Goal: Transaction & Acquisition: Purchase product/service

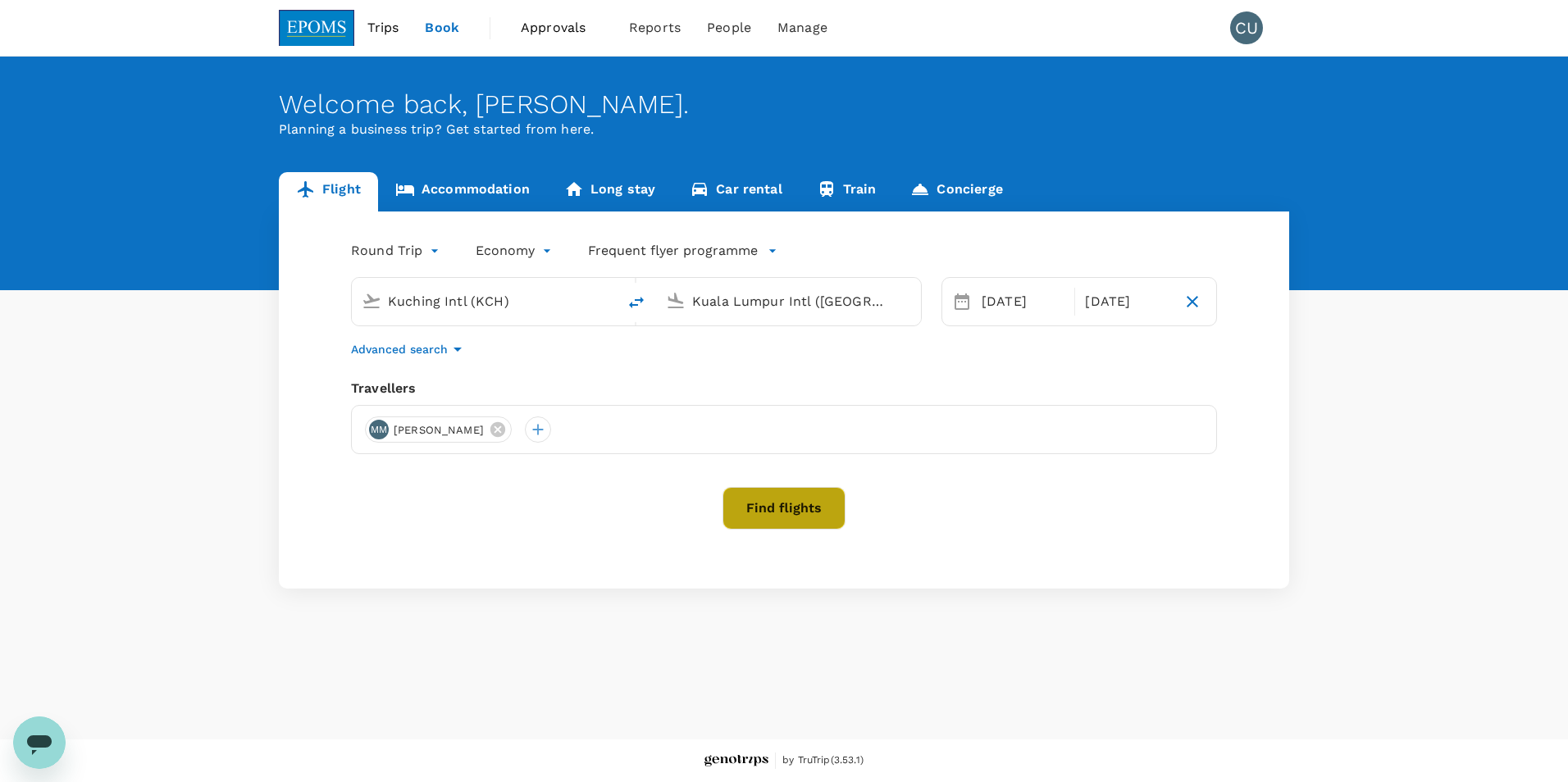
click at [773, 507] on button "Find flights" at bounding box center [784, 508] width 123 height 43
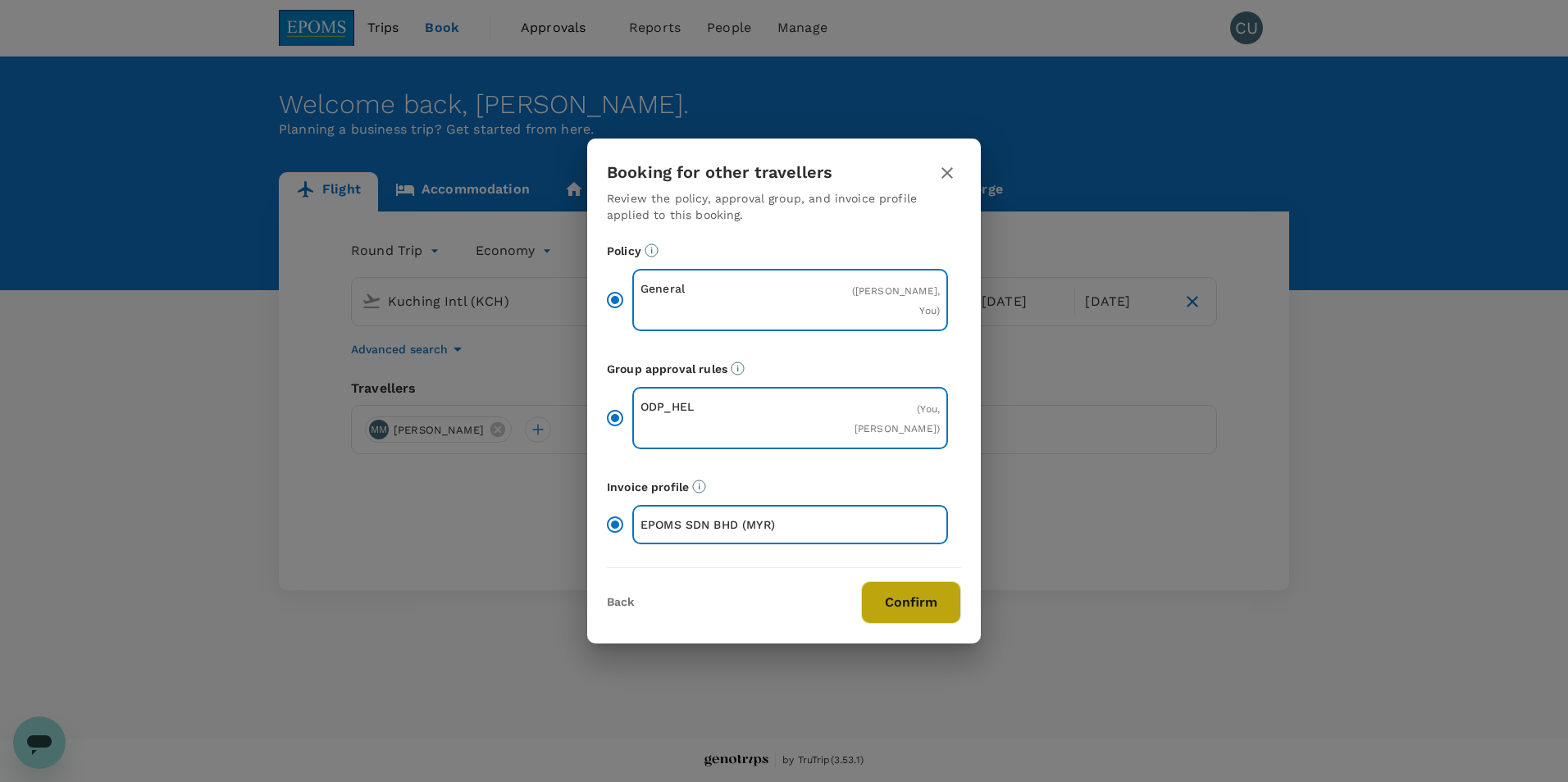
click at [888, 599] on button "Confirm" at bounding box center [910, 603] width 100 height 43
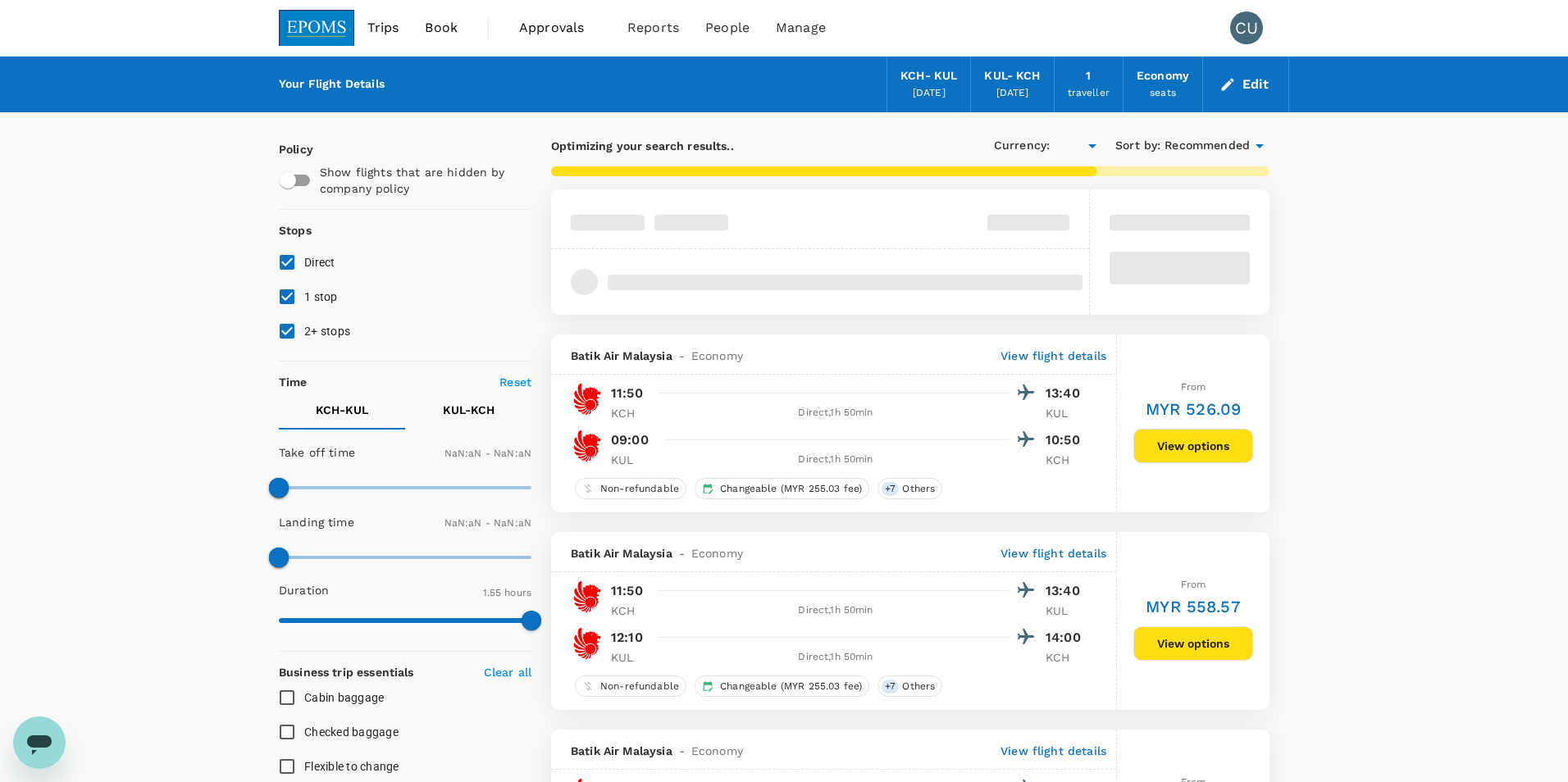
type input "MYR"
type input "1440"
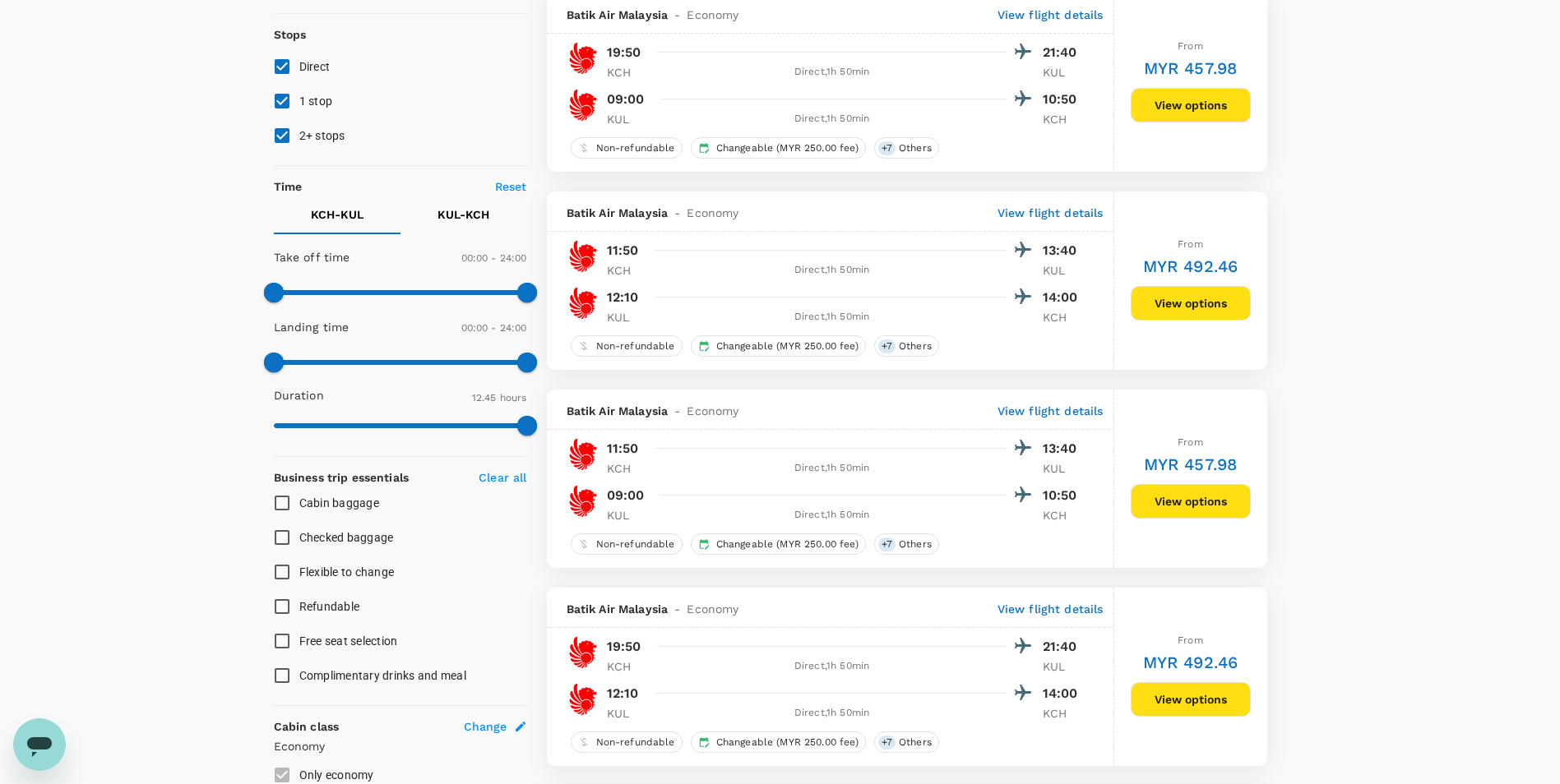
scroll to position [47, 0]
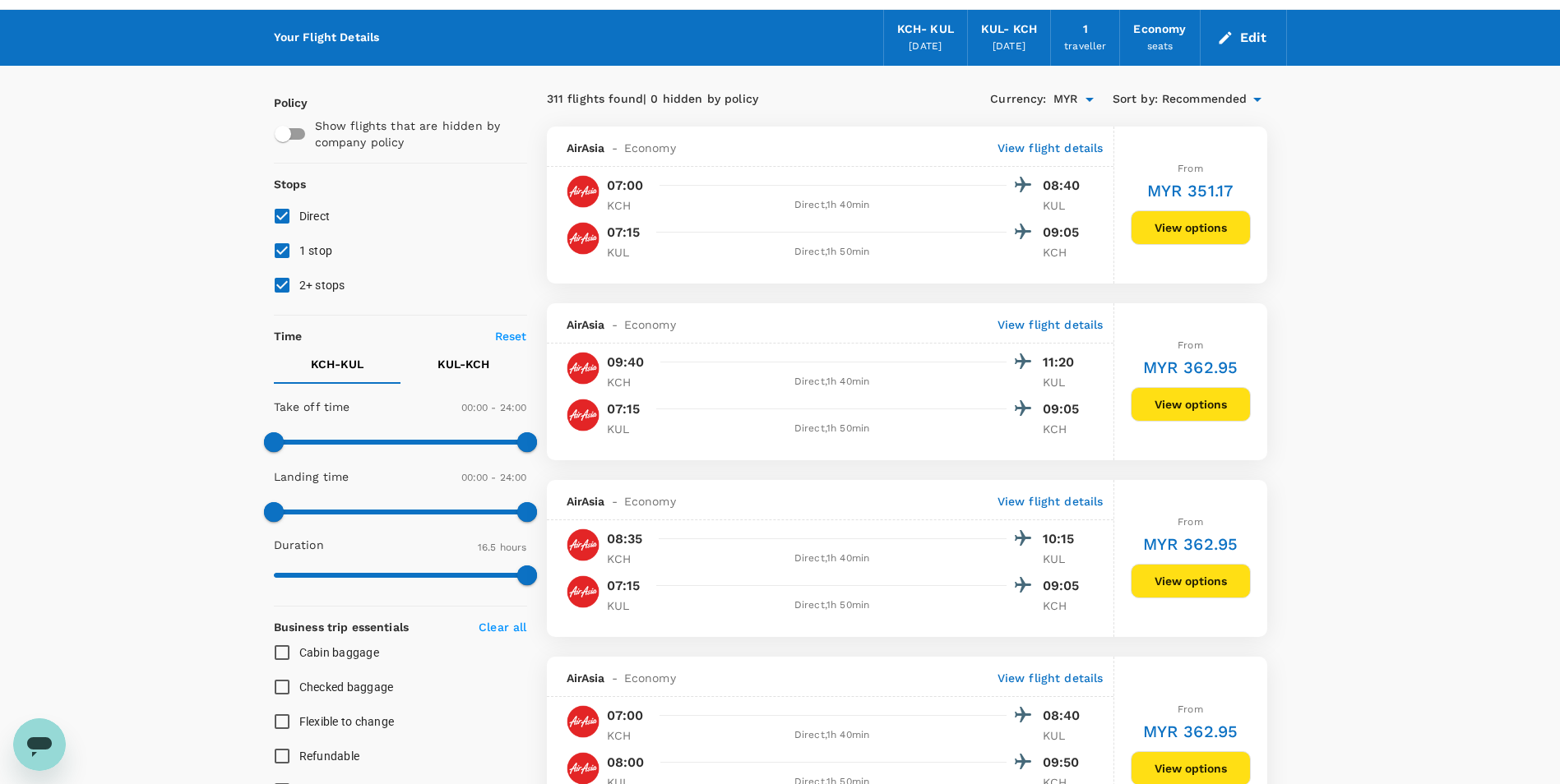
type input "965"
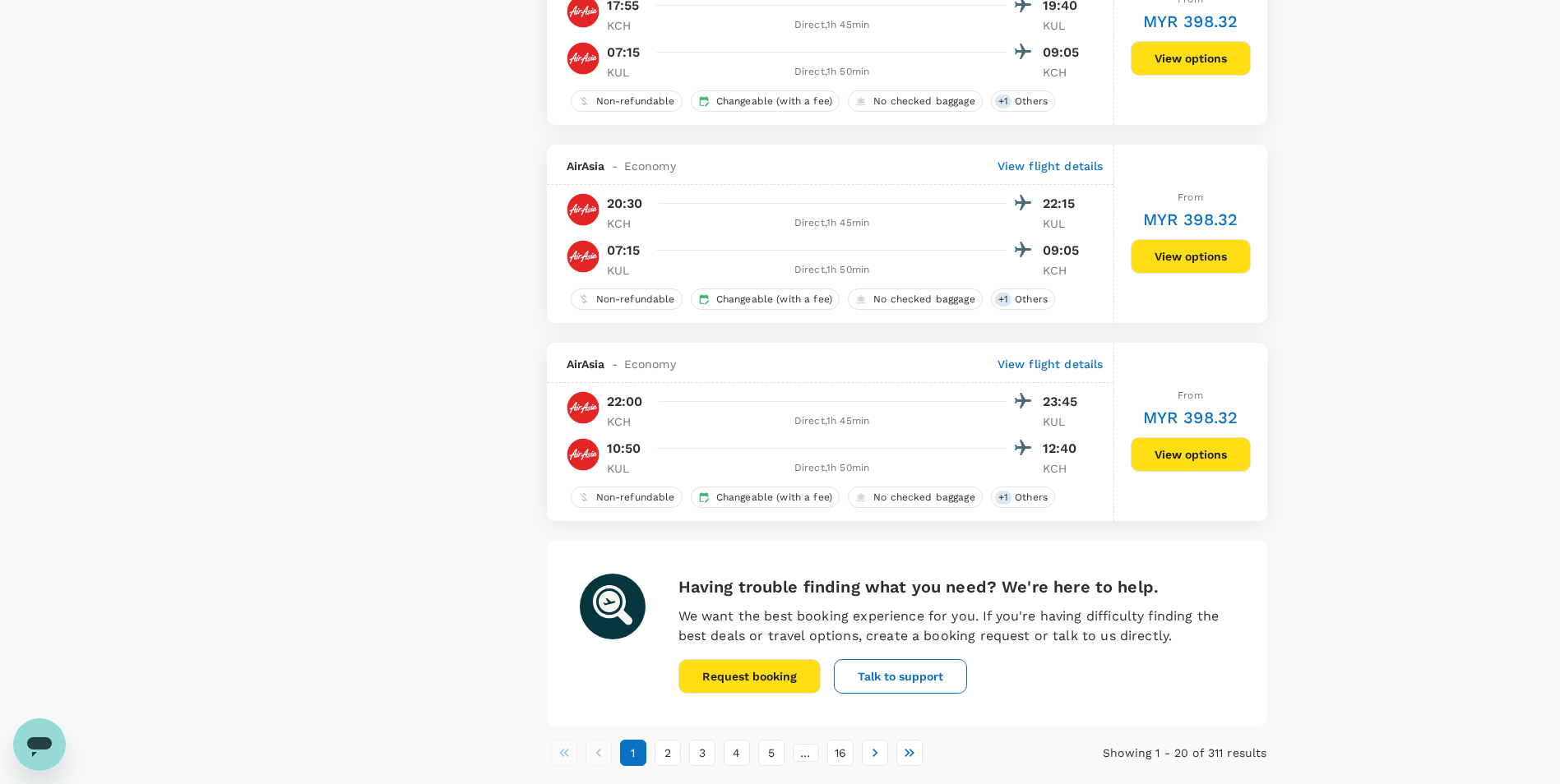
scroll to position [3624, 0]
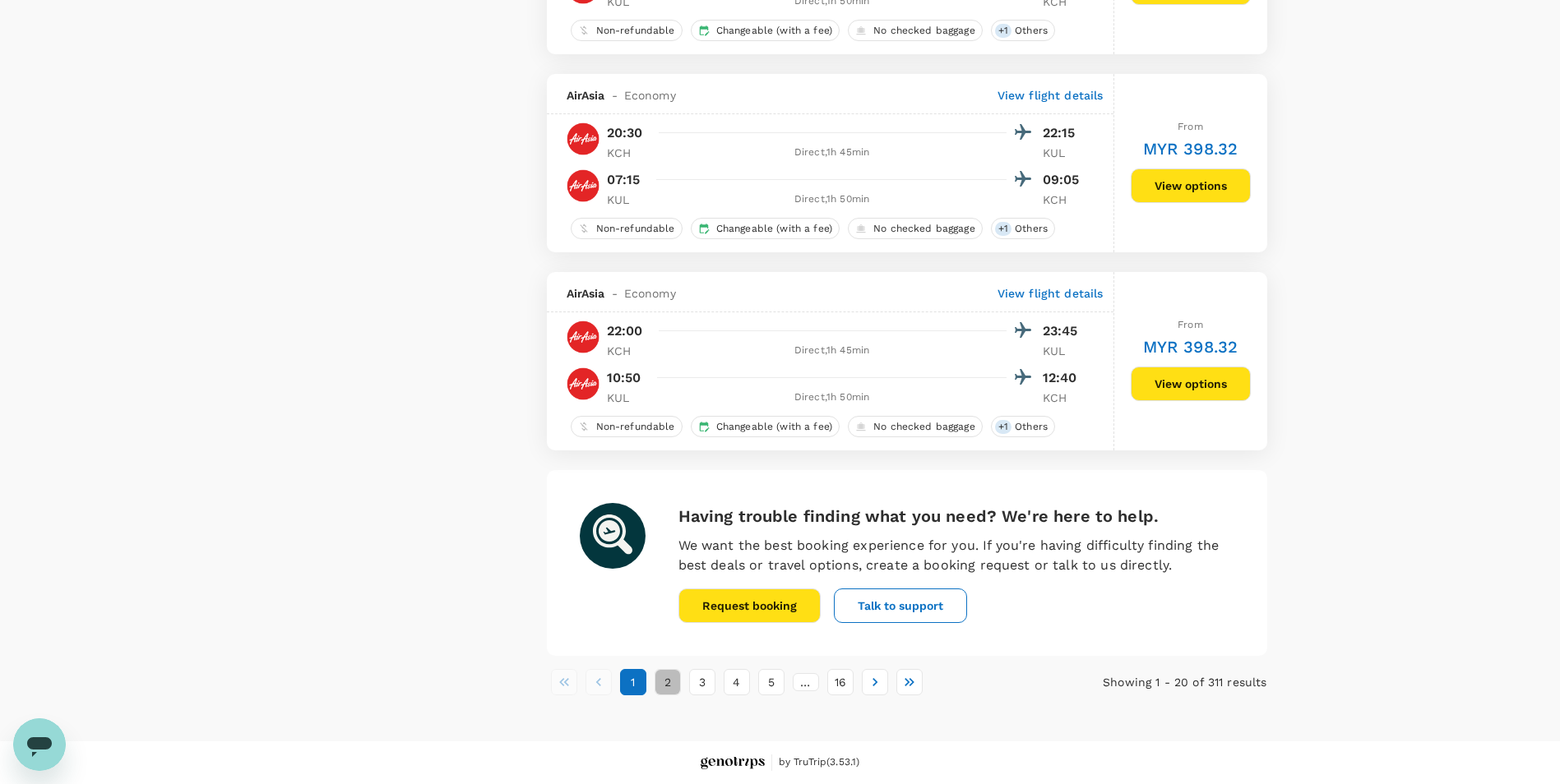
click at [671, 687] on button "2" at bounding box center [667, 681] width 27 height 27
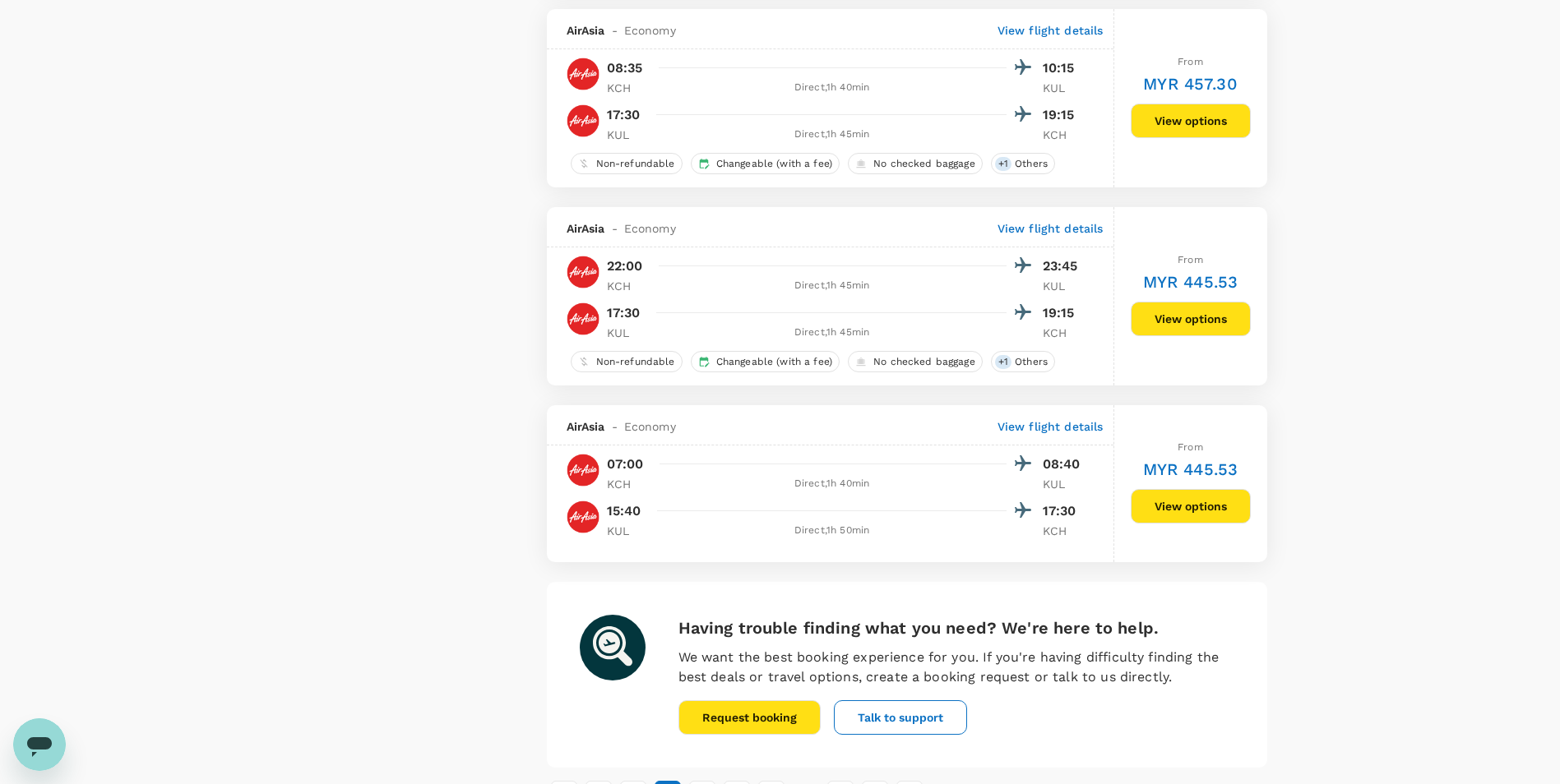
scroll to position [3646, 0]
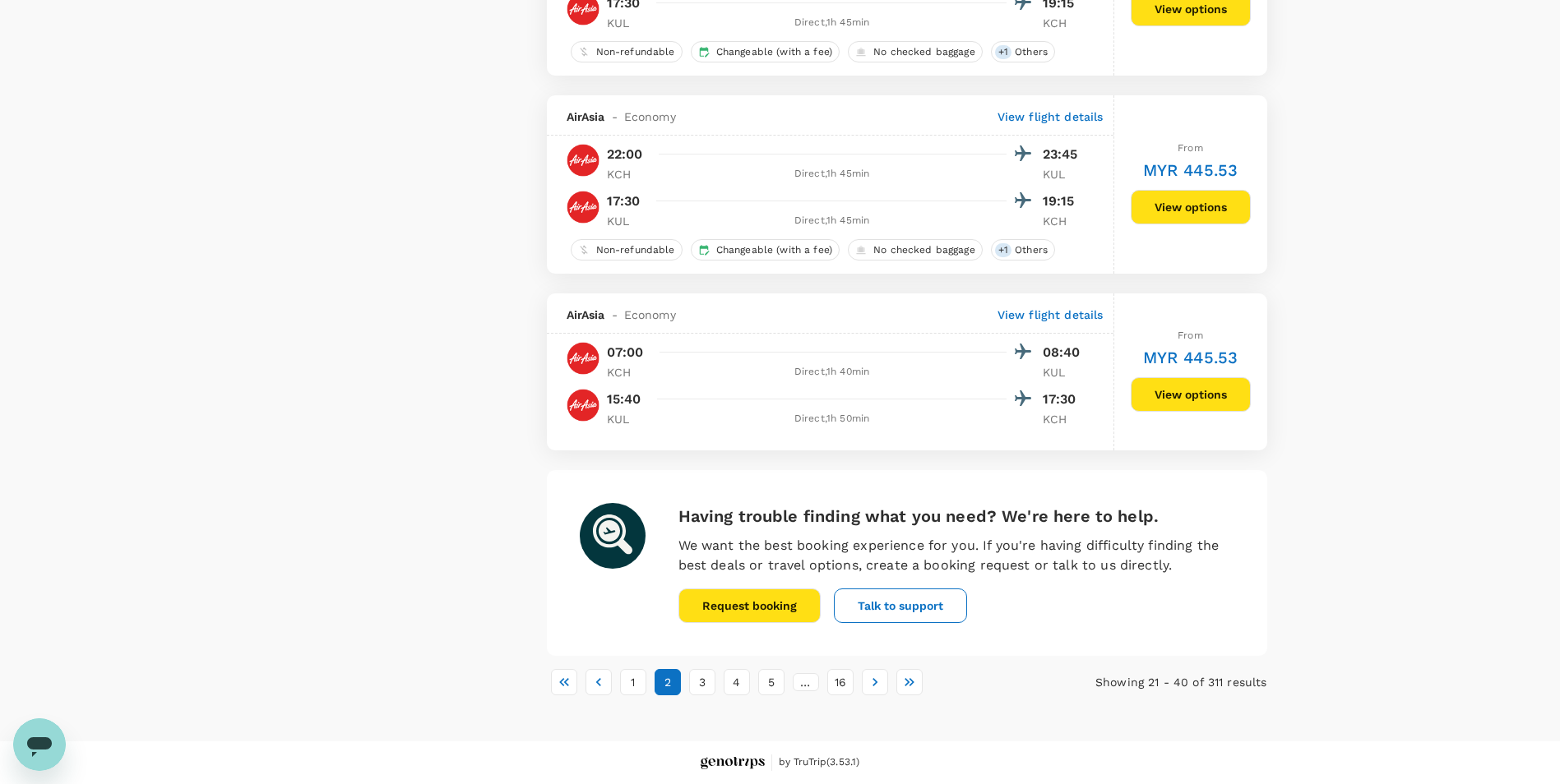
click at [693, 673] on button "3" at bounding box center [702, 681] width 27 height 27
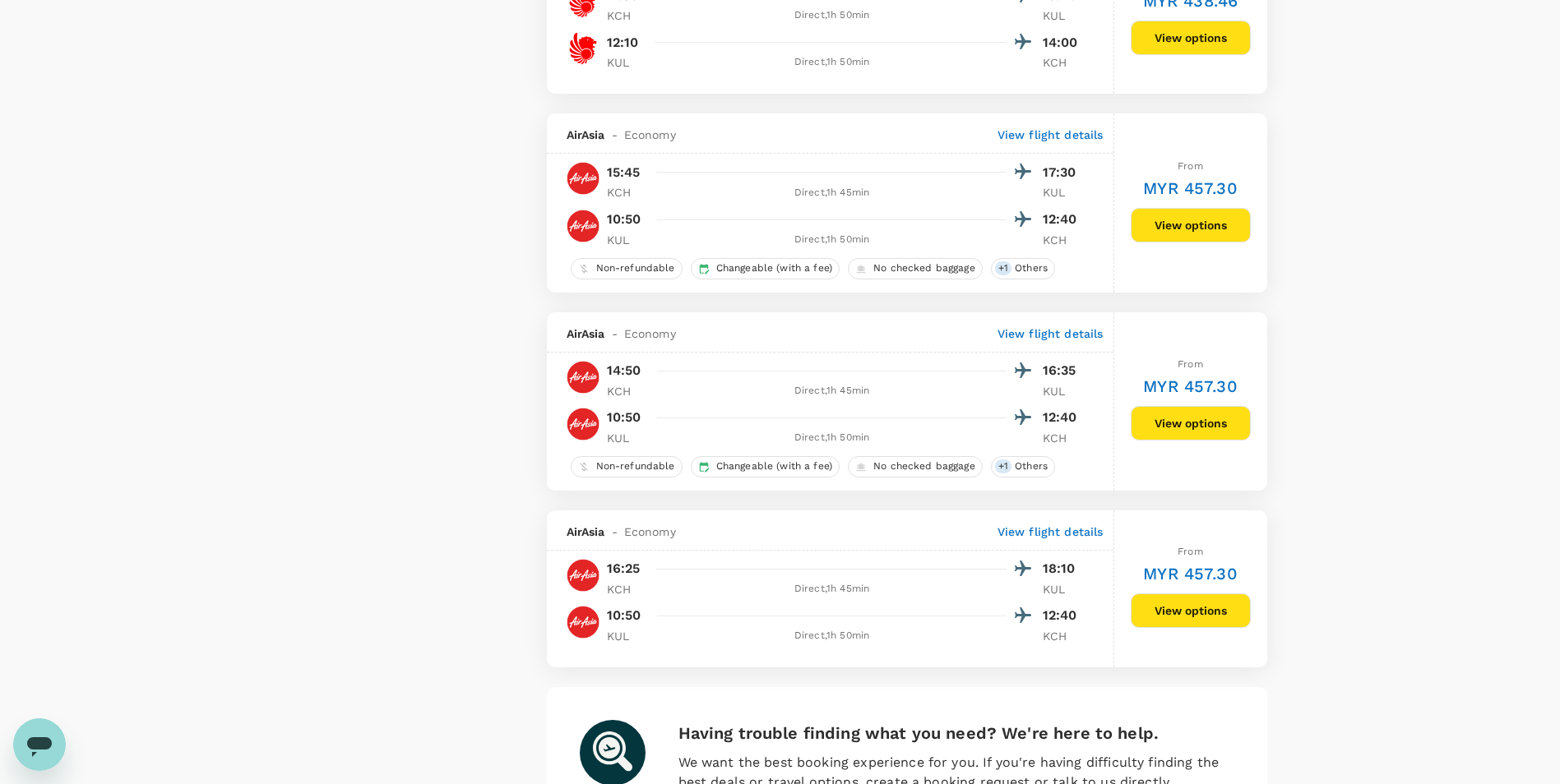
scroll to position [3367, 0]
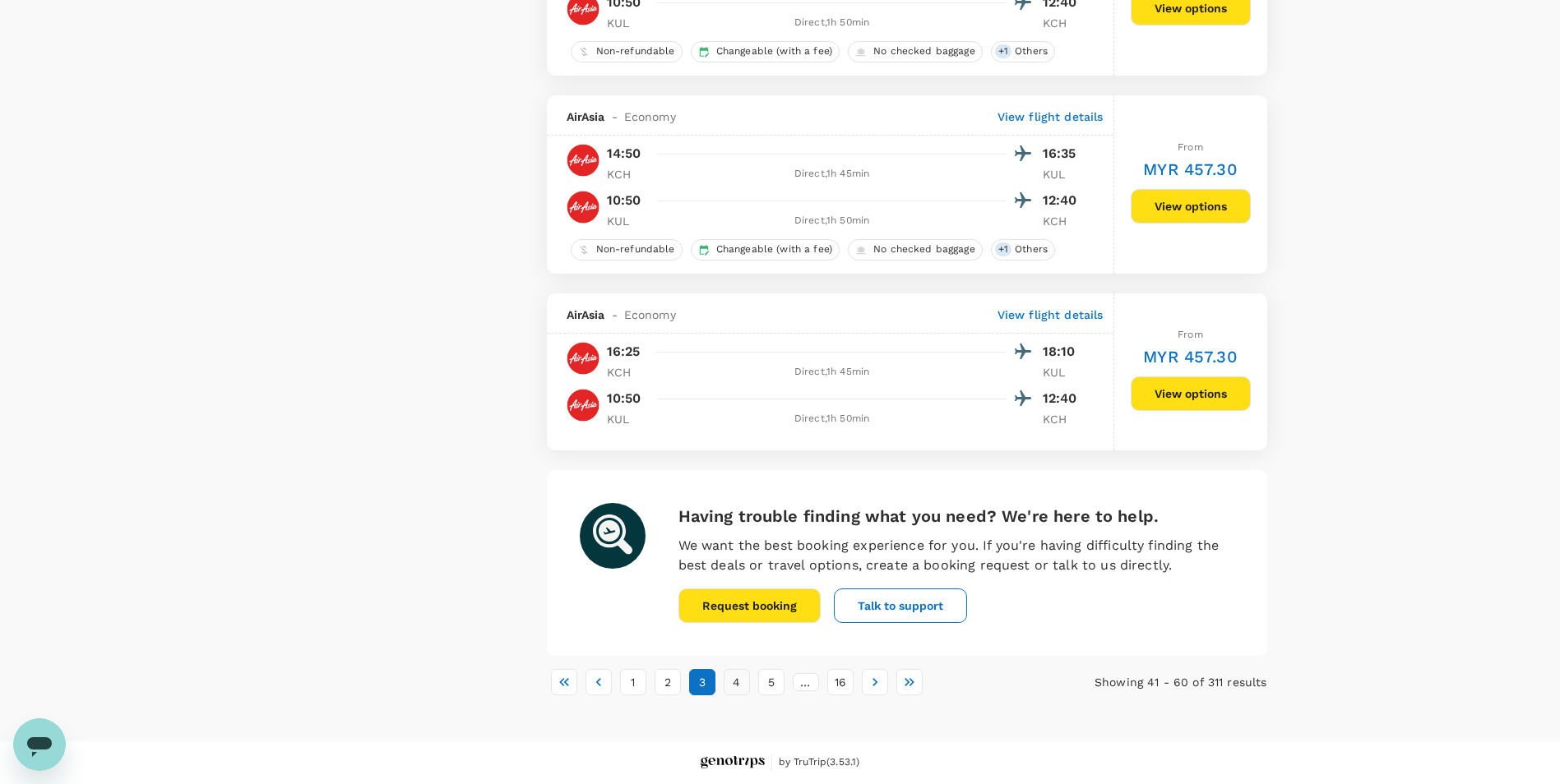
click at [734, 682] on button "4" at bounding box center [736, 681] width 27 height 27
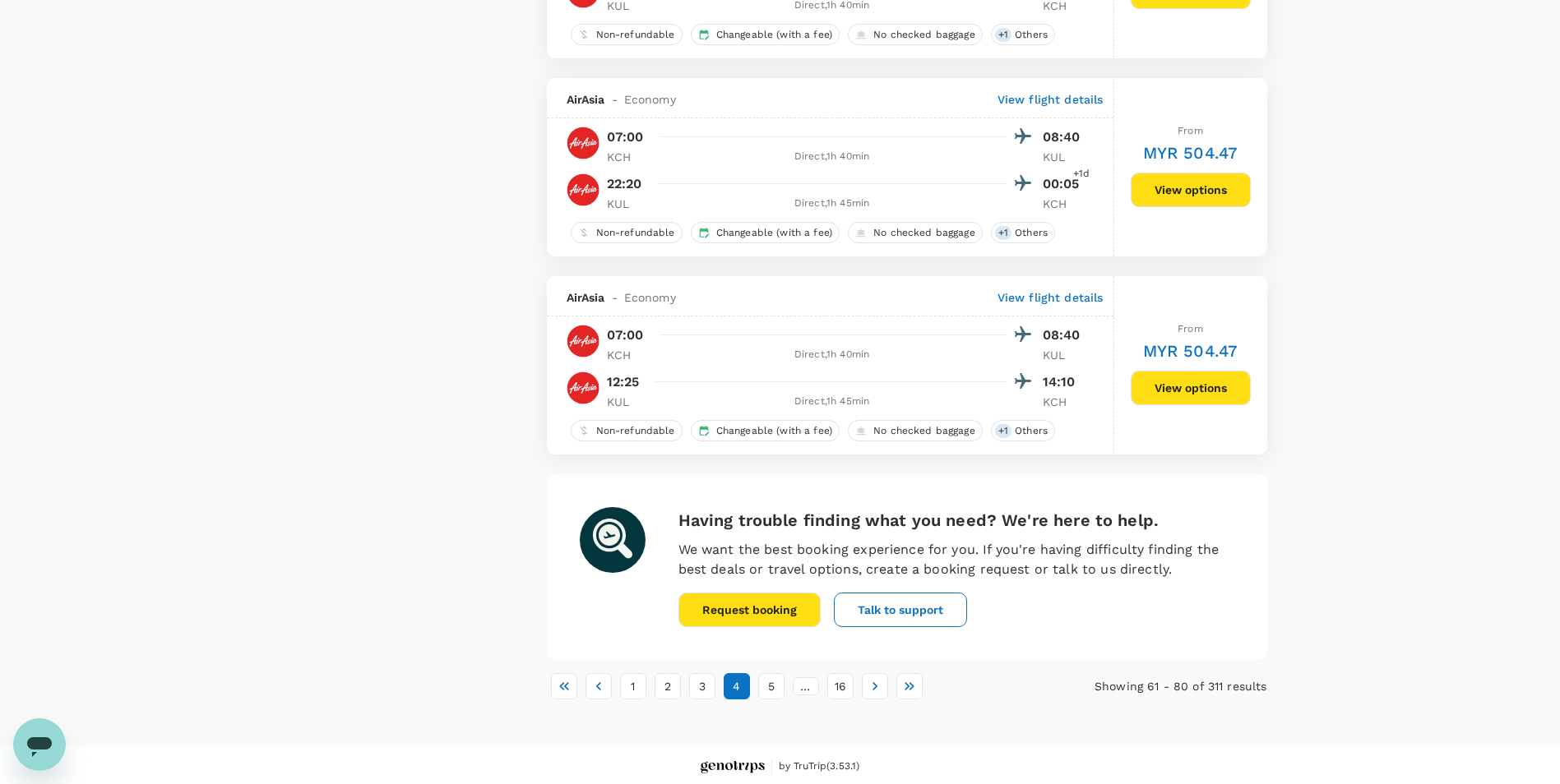
scroll to position [3688, 0]
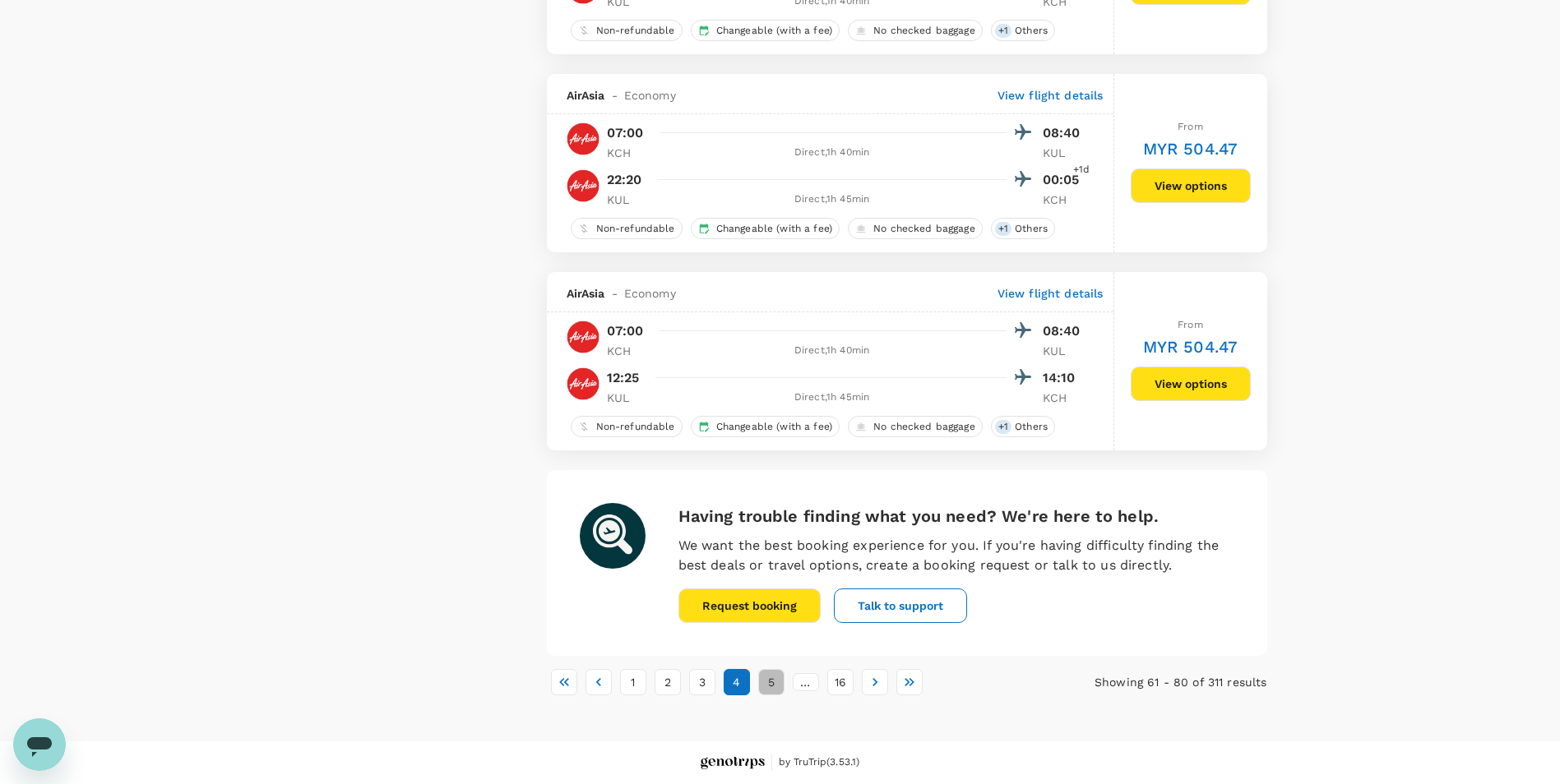
click at [773, 679] on button "5" at bounding box center [771, 681] width 27 height 27
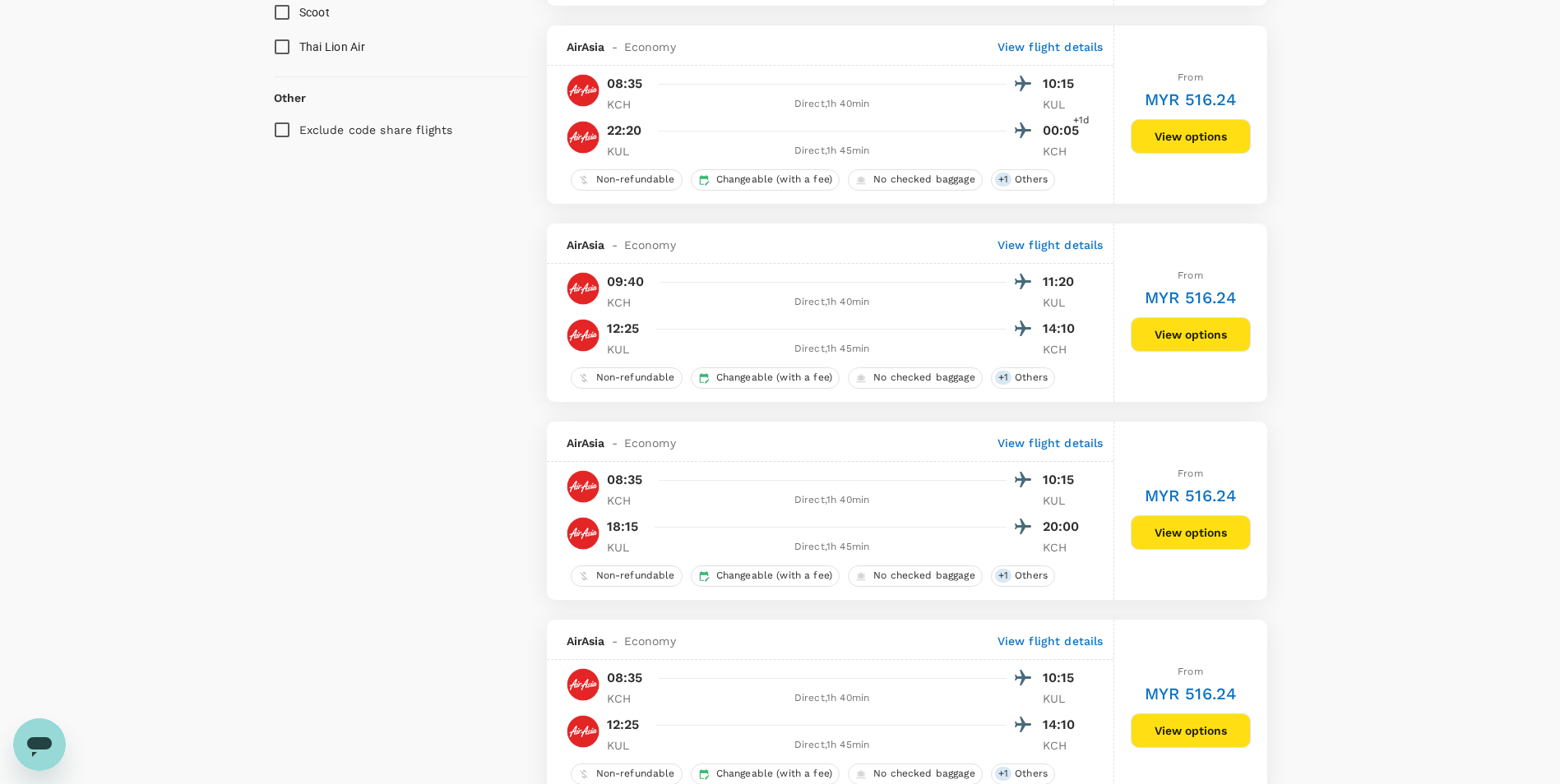
scroll to position [1233, 0]
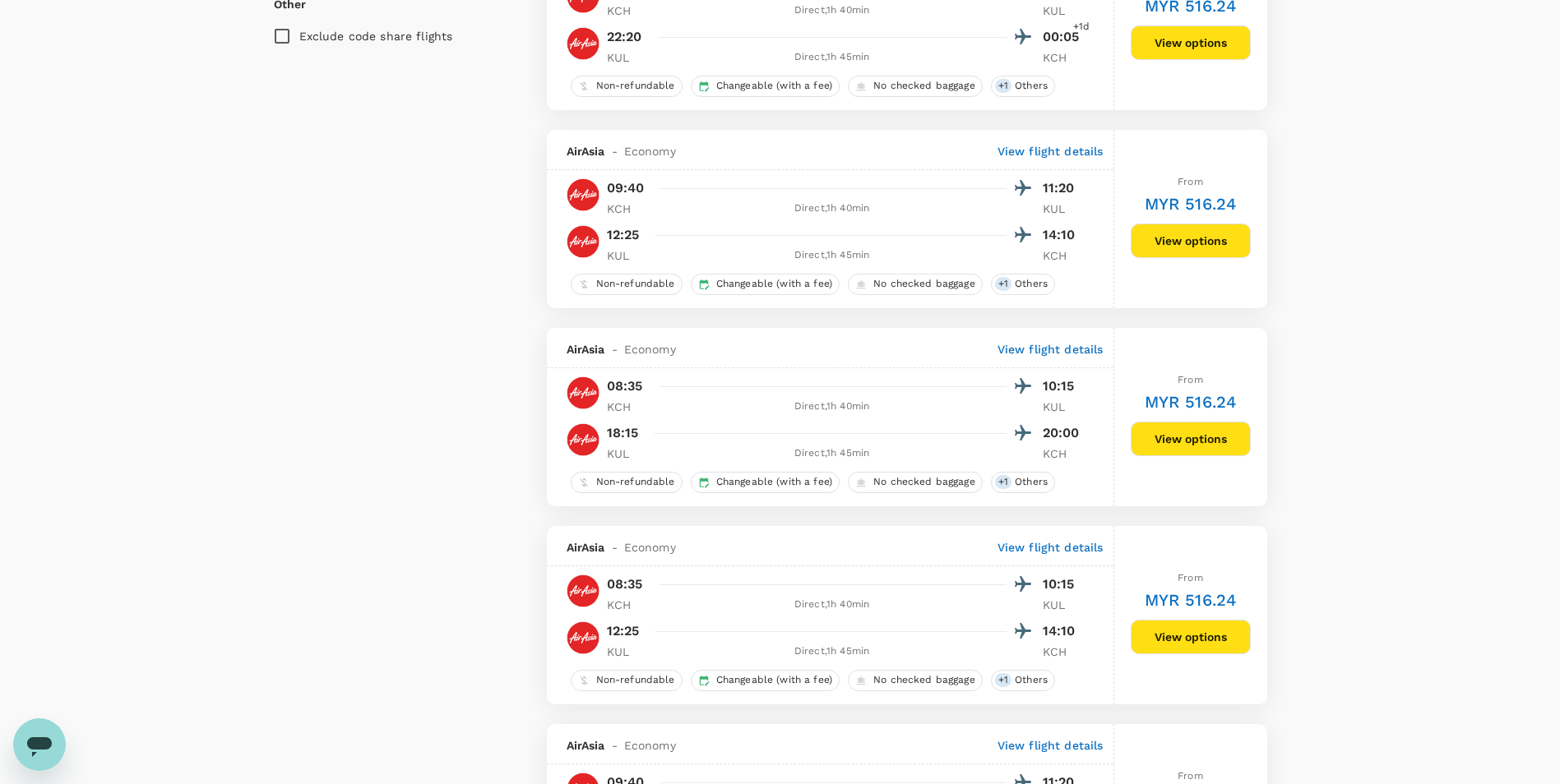
click at [1191, 443] on button "View options" at bounding box center [1191, 439] width 120 height 34
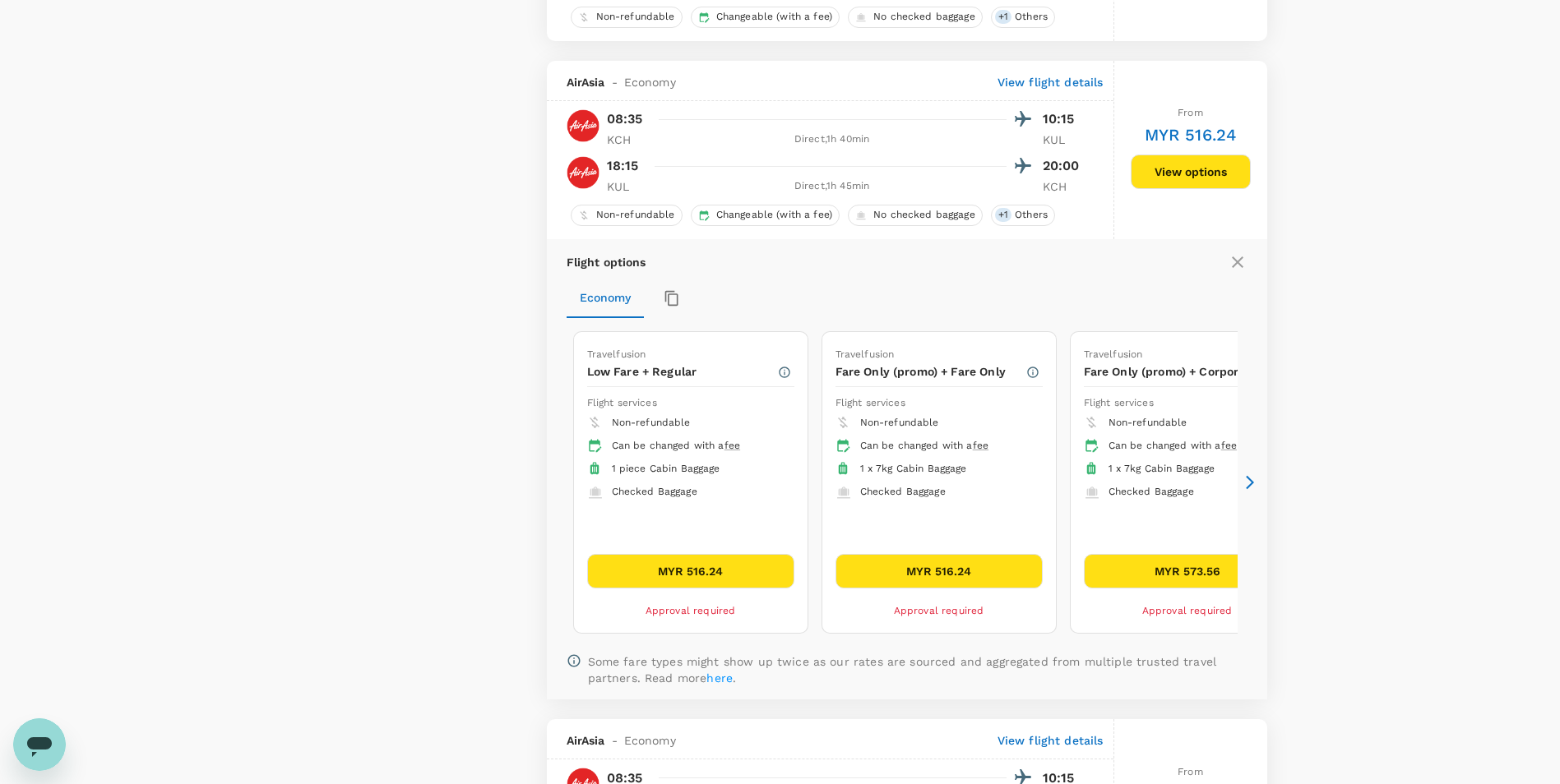
scroll to position [1560, 0]
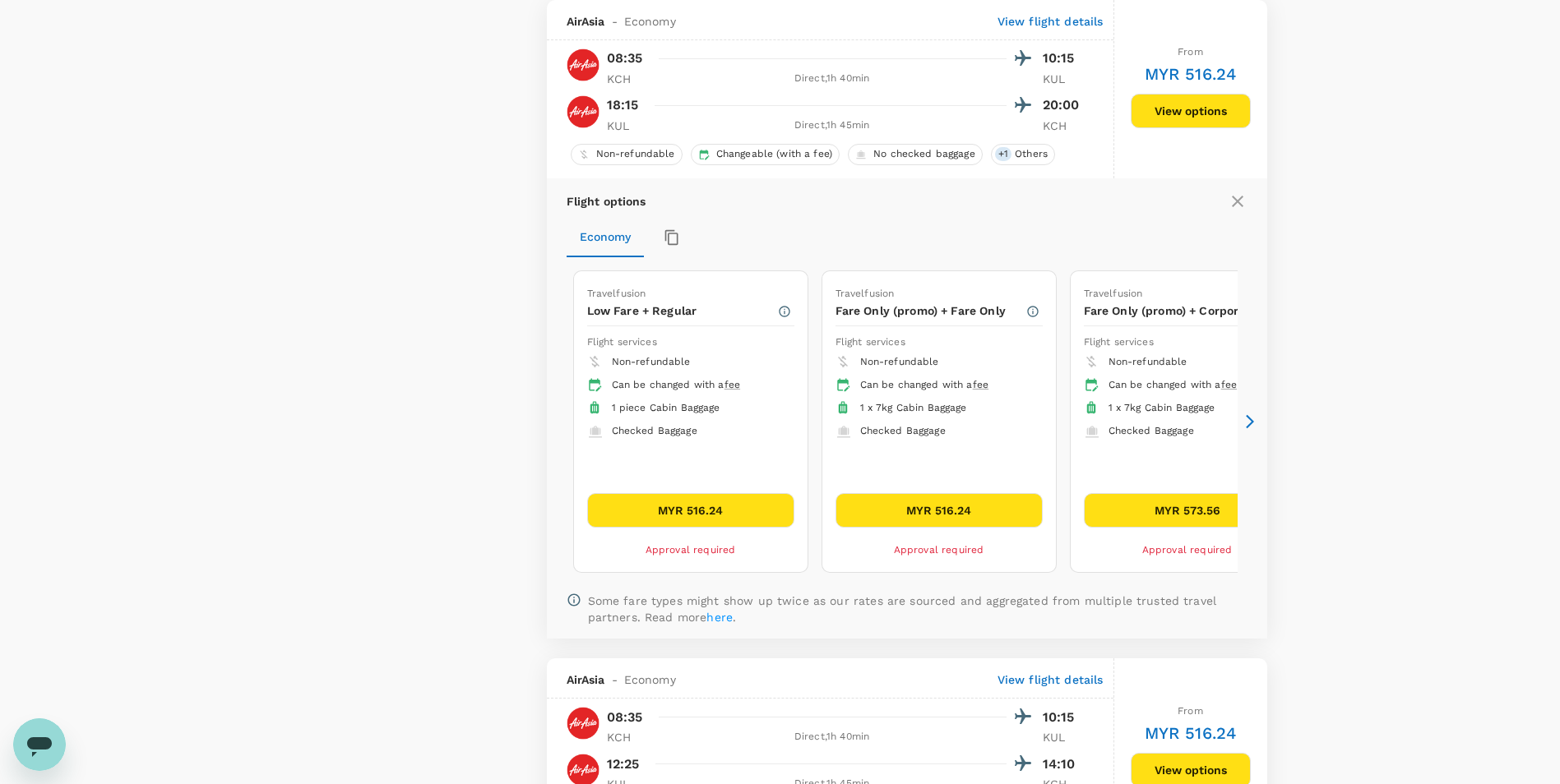
click at [1245, 424] on icon at bounding box center [1249, 421] width 16 height 16
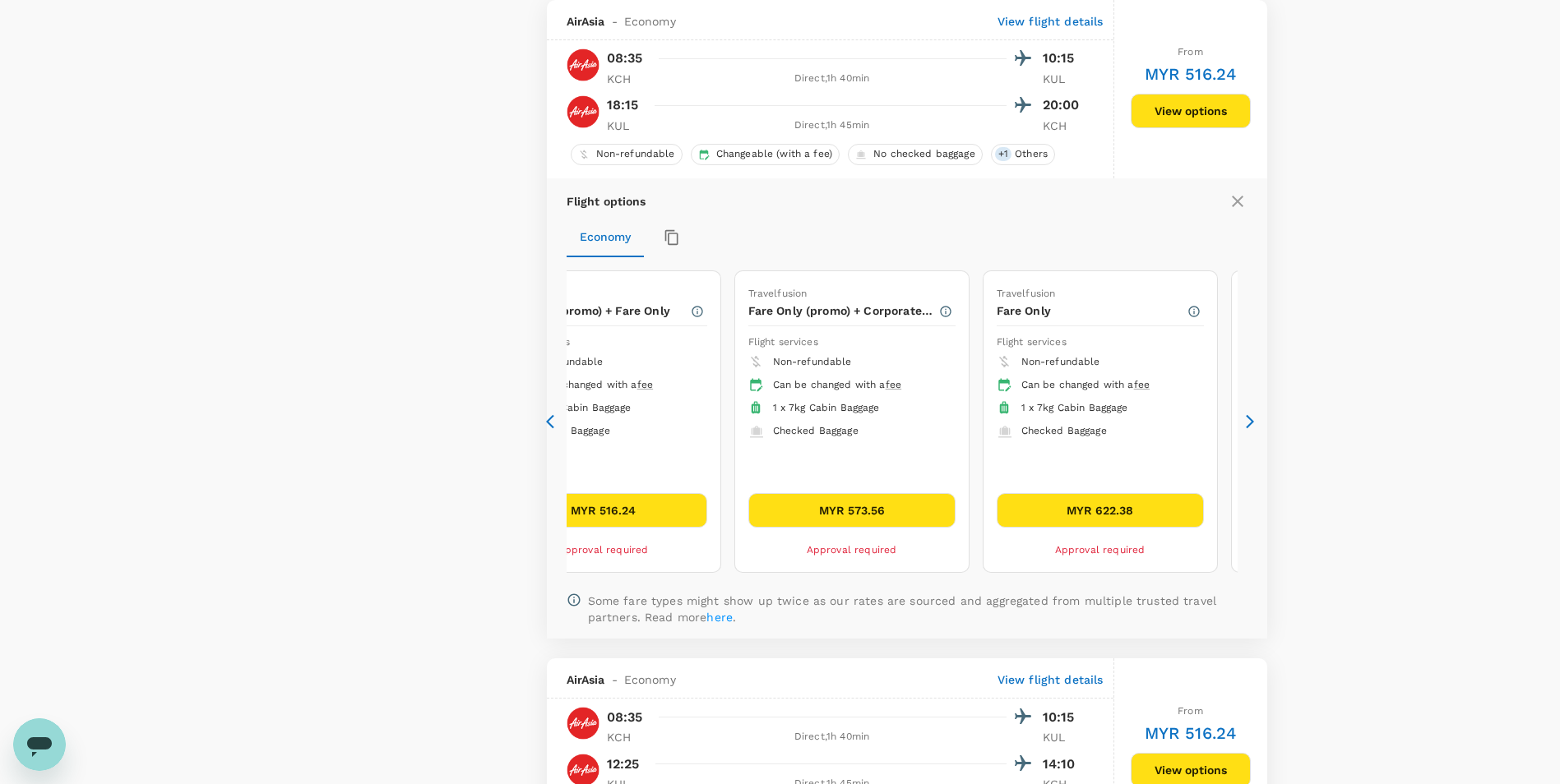
click at [1245, 424] on icon at bounding box center [1249, 421] width 16 height 16
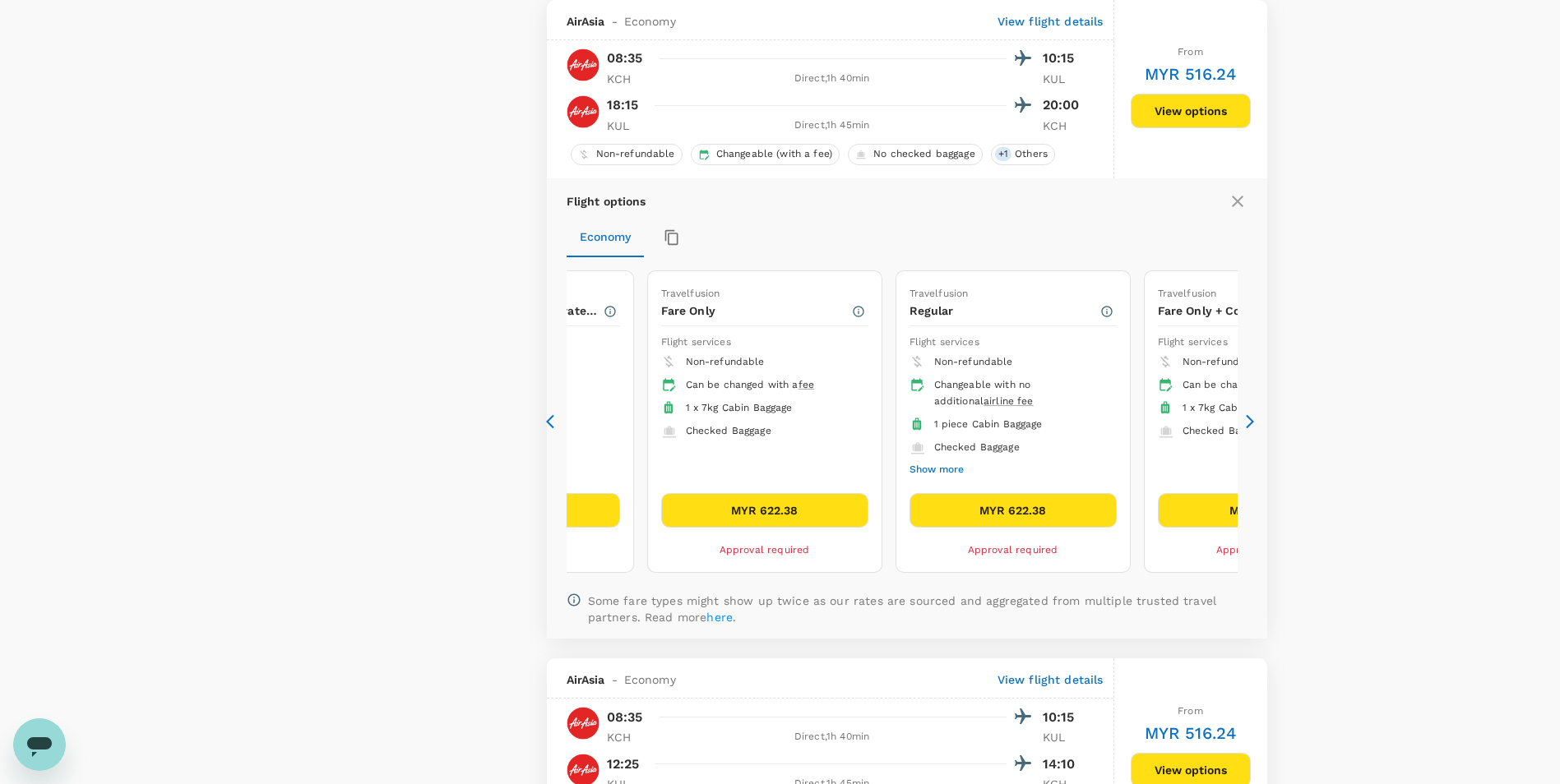
click at [1244, 413] on div "Travelfusion Low Fare + Regular Flight services Non-refundable Can be changed w…" at bounding box center [907, 422] width 681 height 316
click at [1244, 420] on icon at bounding box center [1249, 421] width 16 height 16
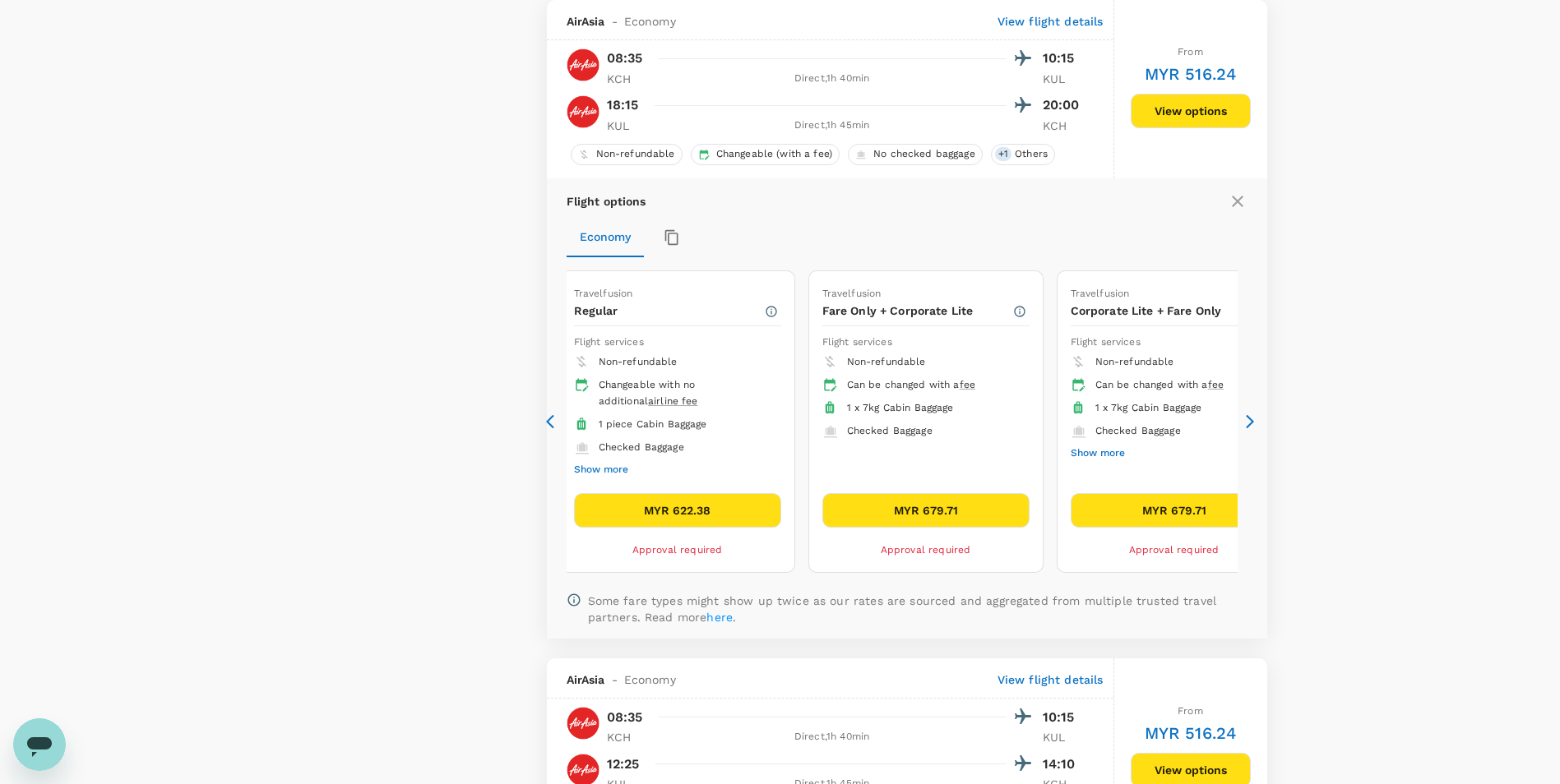
click at [1246, 423] on icon at bounding box center [1249, 421] width 16 height 16
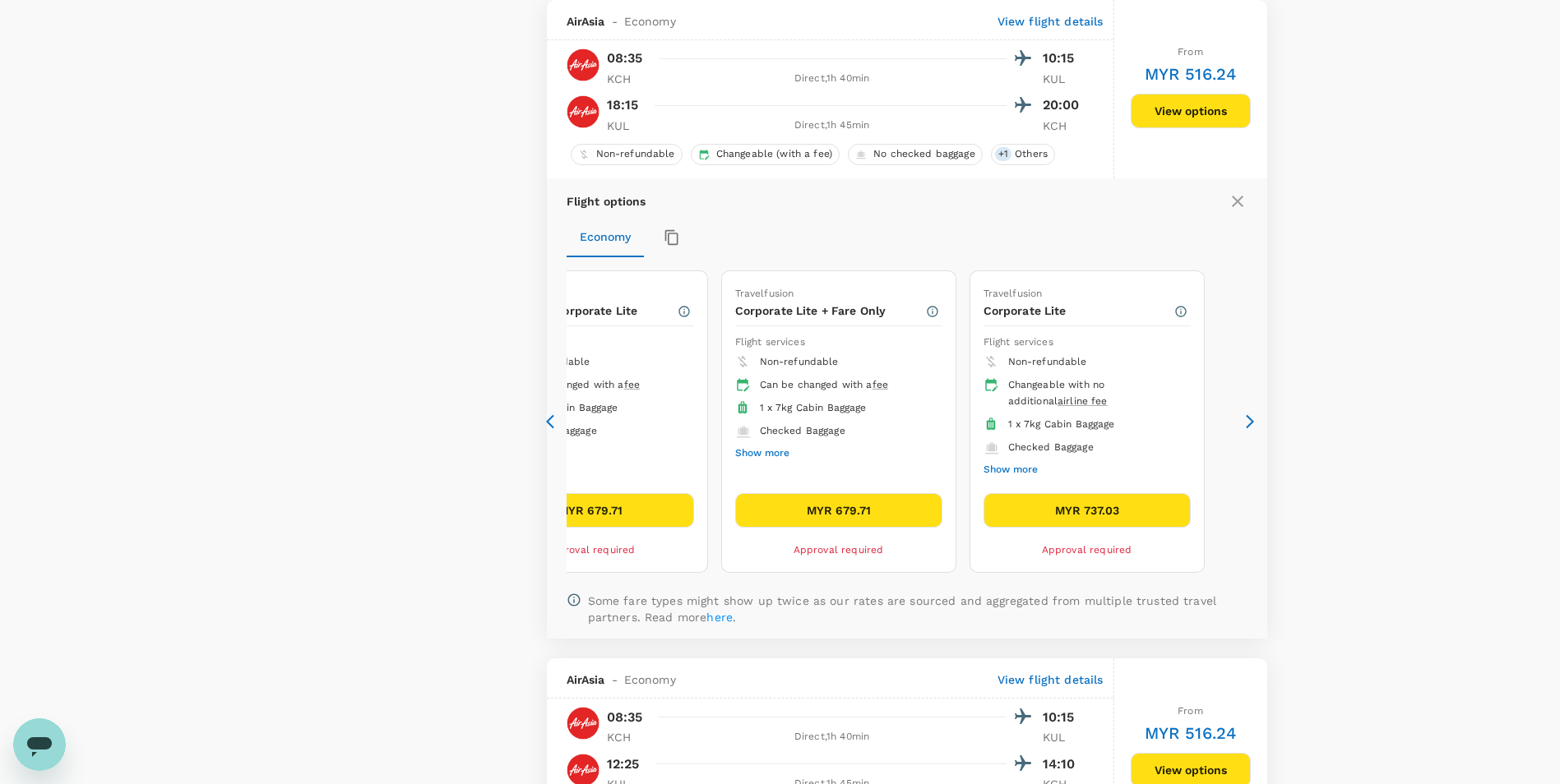
click at [1072, 504] on button "MYR 737.03" at bounding box center [1087, 510] width 207 height 34
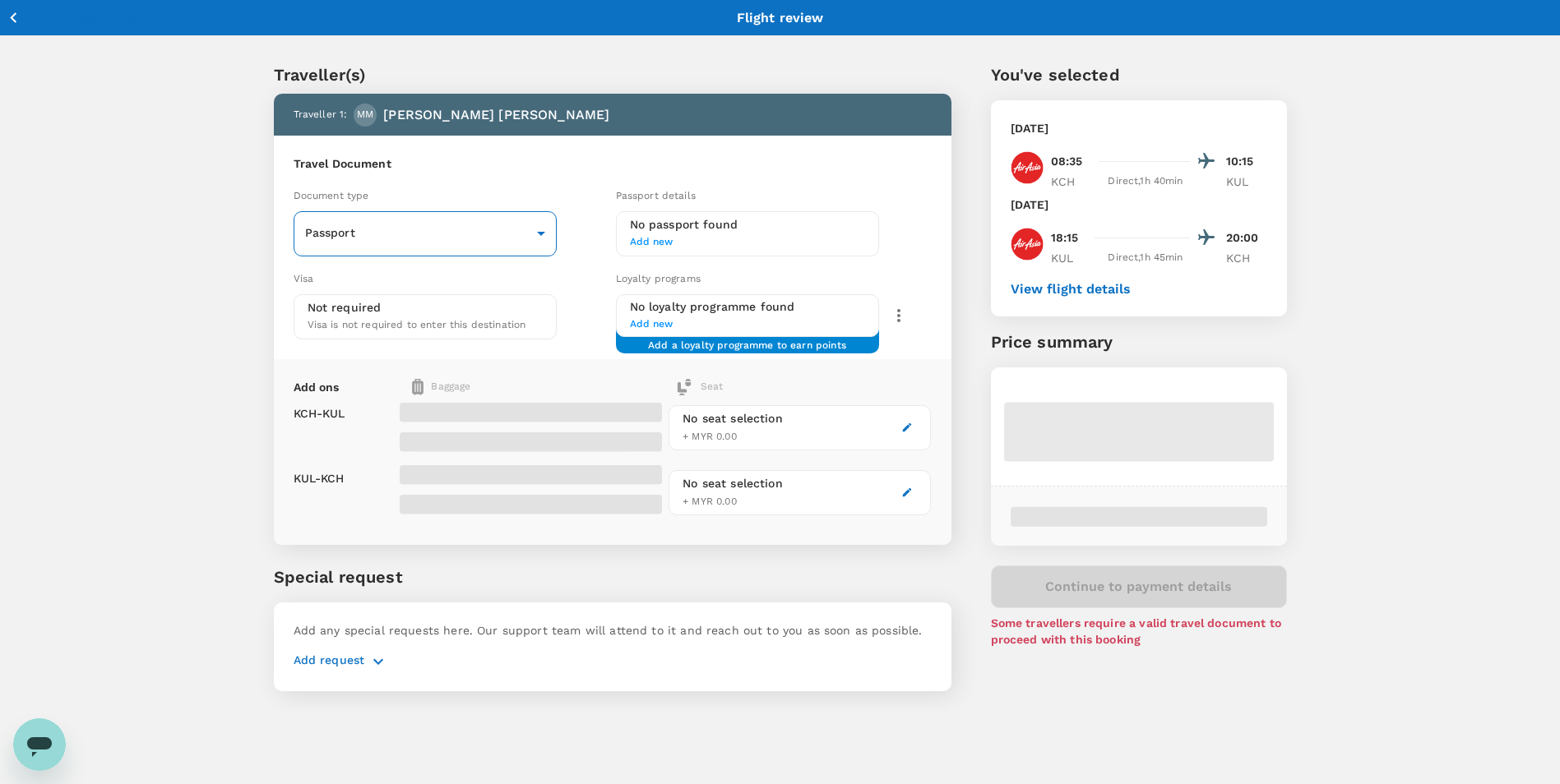
click at [496, 243] on body "Back to flight results Flight review Traveller(s) Traveller 1 : MM [PERSON_NAME…" at bounding box center [780, 413] width 1560 height 827
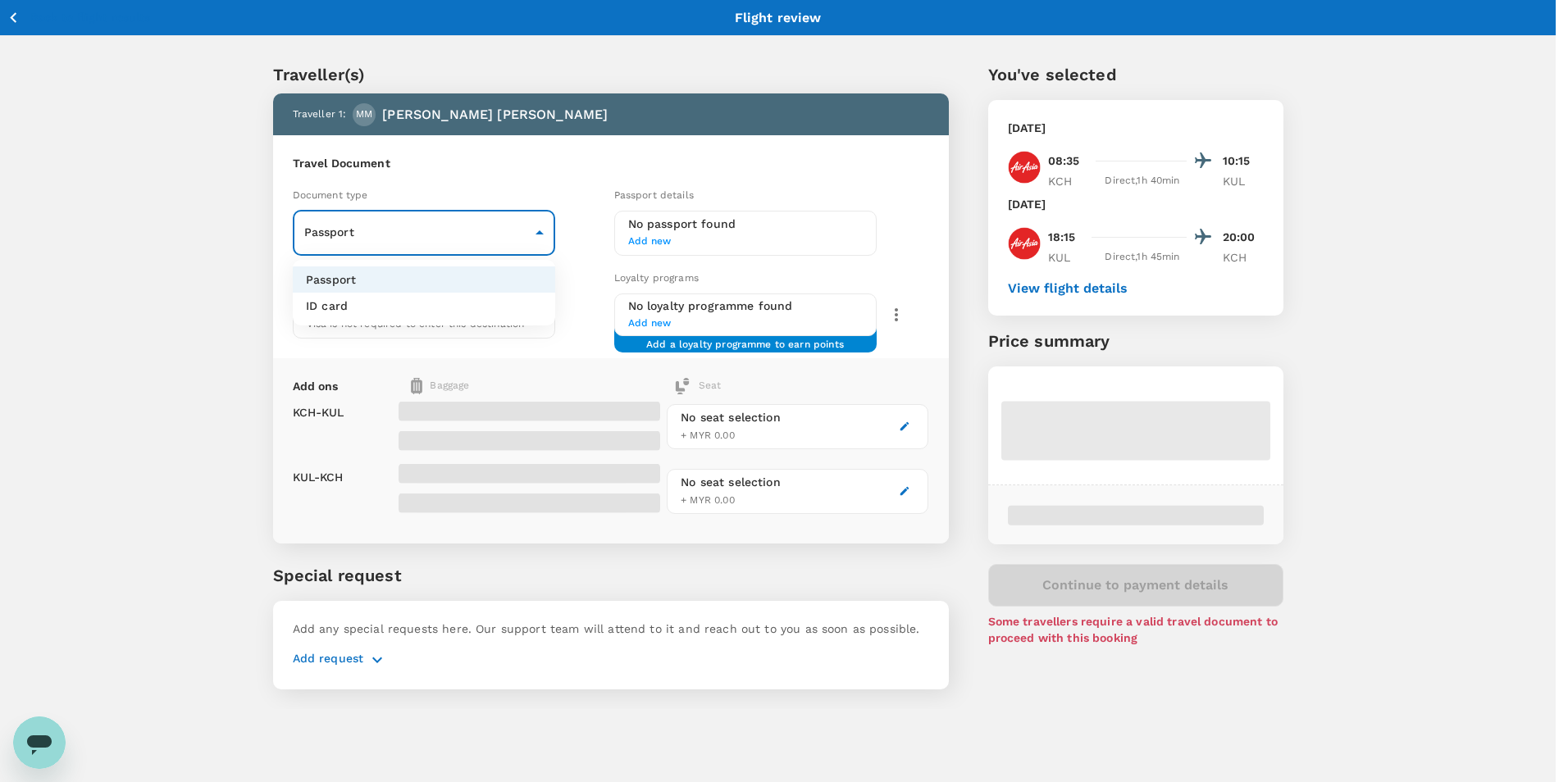
click at [391, 304] on li "ID card" at bounding box center [424, 305] width 263 height 26
type input "Id card"
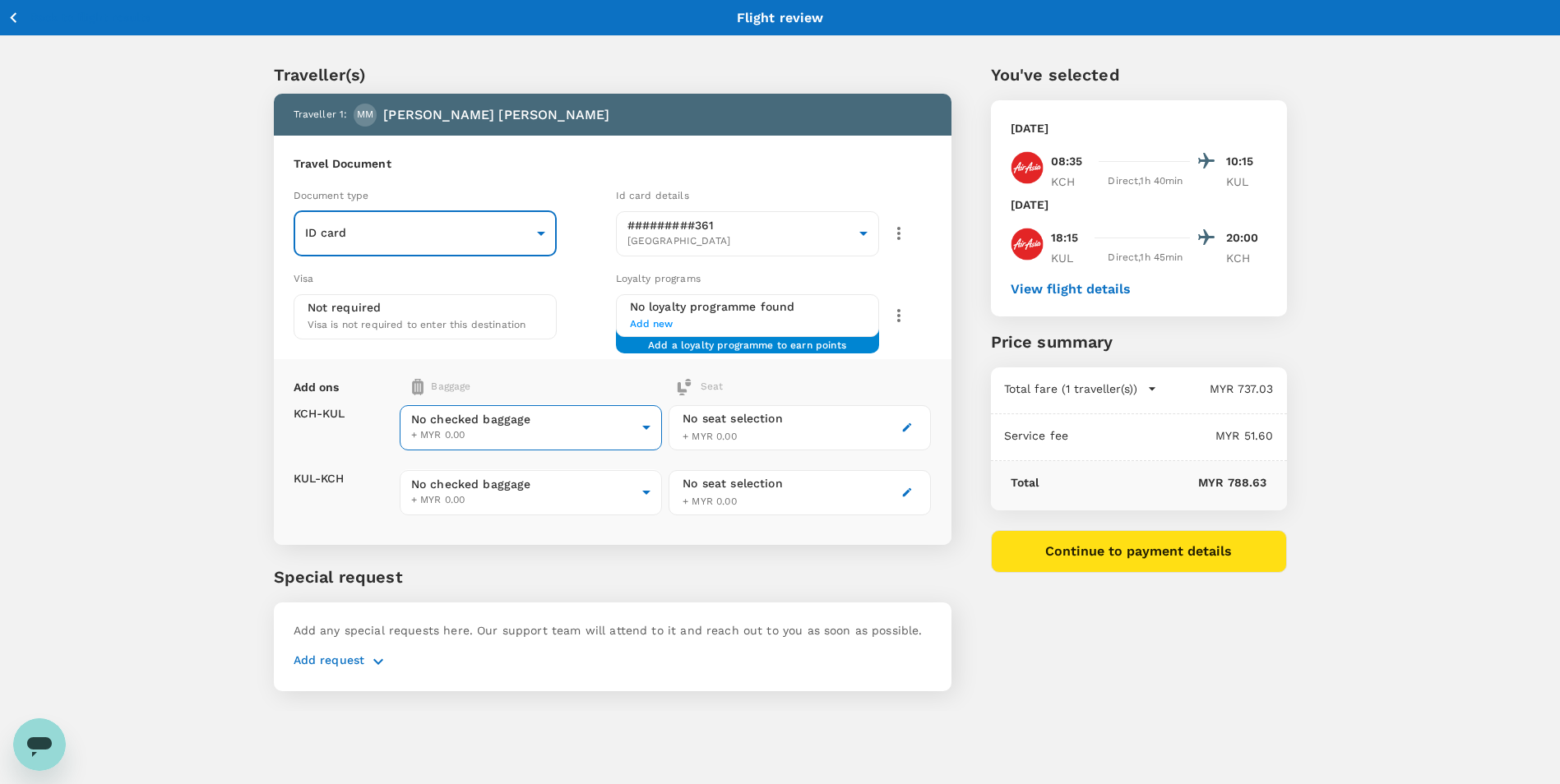
click at [525, 448] on body "Back to flight results Flight review Traveller(s) Traveller 1 : MM [PERSON_NAME…" at bounding box center [780, 413] width 1560 height 827
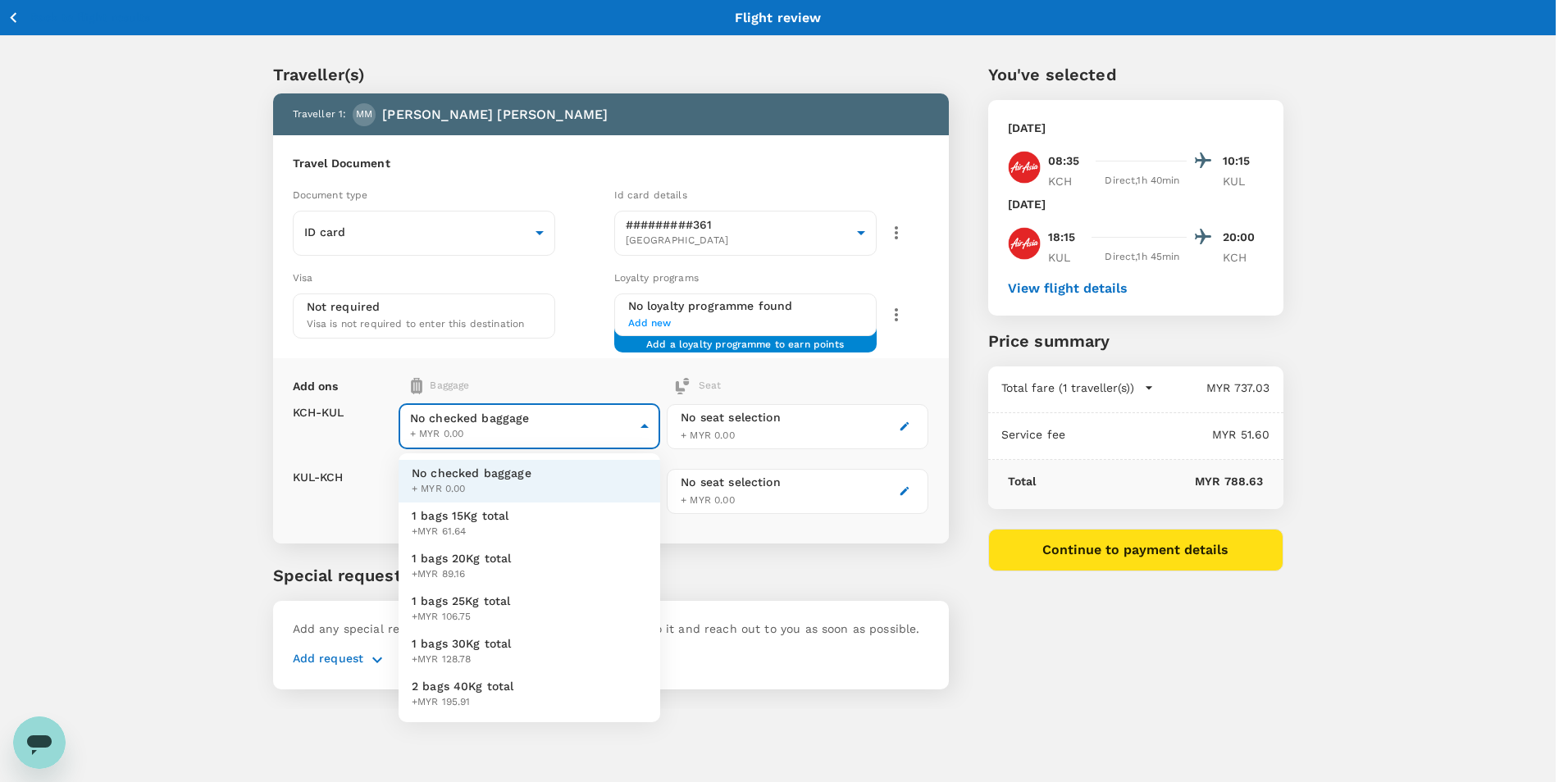
click at [517, 519] on li "1 bags 15Kg total +MYR 61.64" at bounding box center [529, 524] width 262 height 43
type input "1 - 61.64"
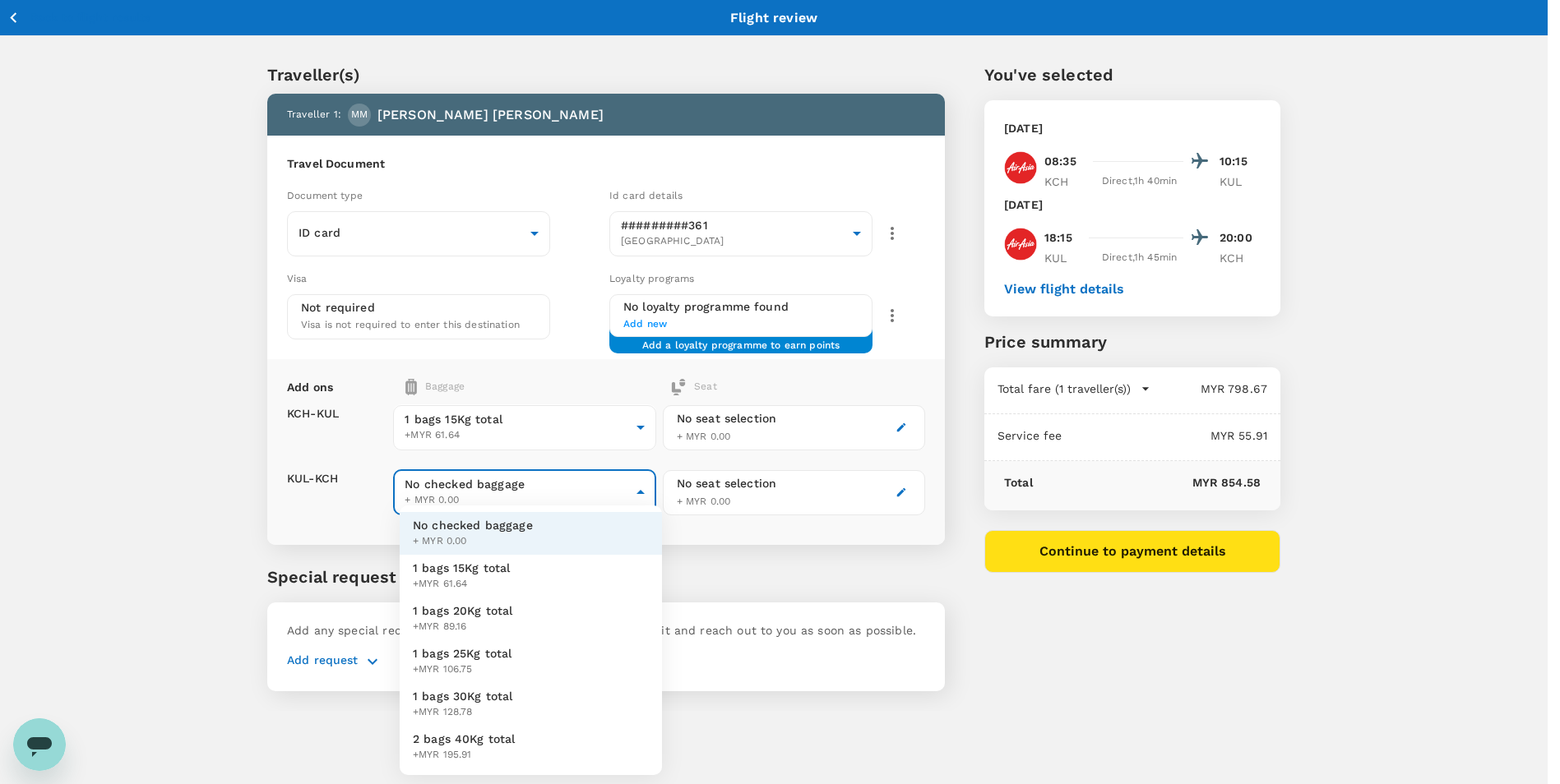
click at [649, 482] on body "Back to flight results Flight review Traveller(s) Traveller 1 : MM [PERSON_NAME…" at bounding box center [780, 413] width 1560 height 827
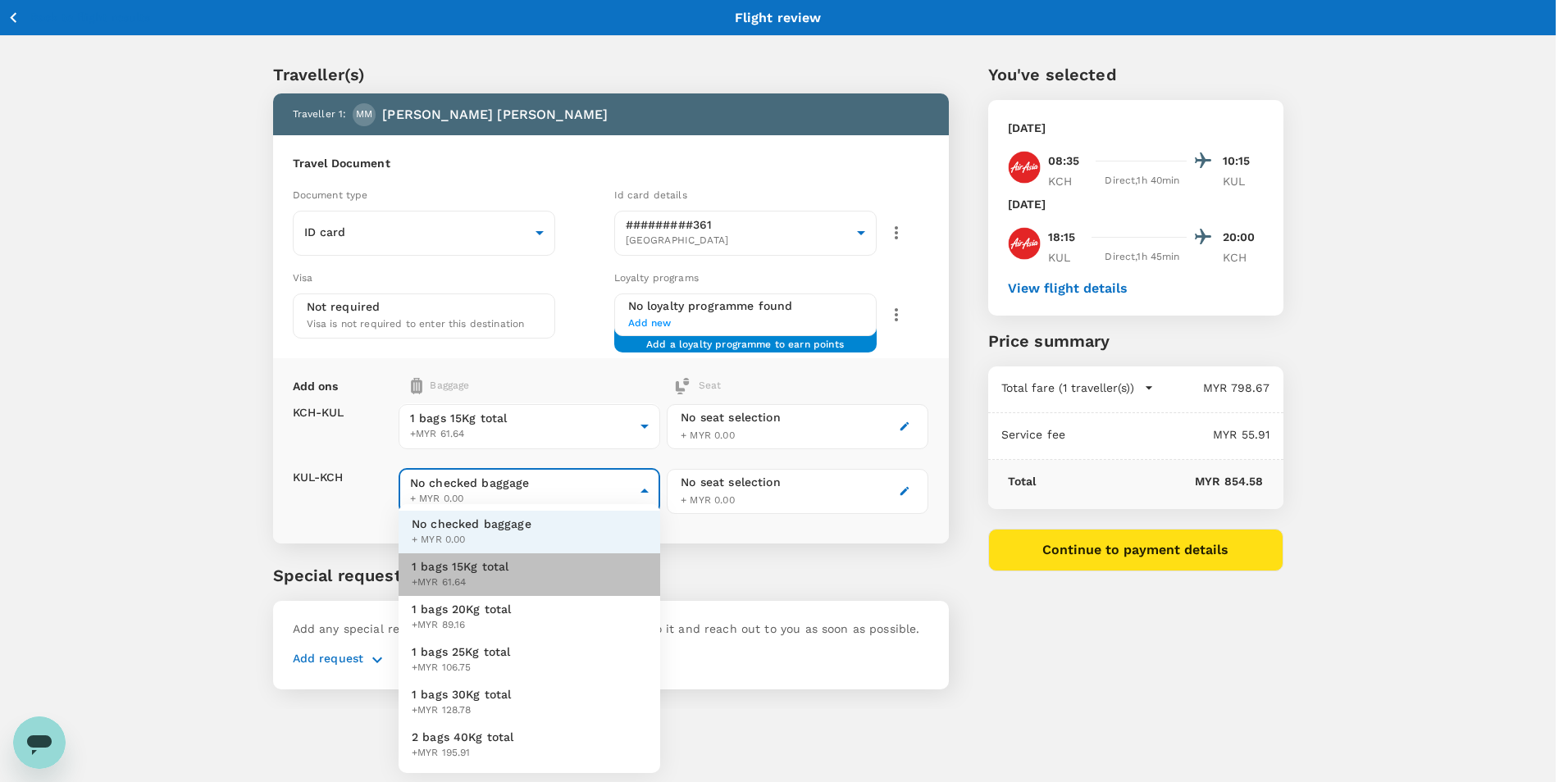
click at [463, 572] on span "1 bags 15Kg total" at bounding box center [461, 566] width 97 height 16
type input "1 - 61.64"
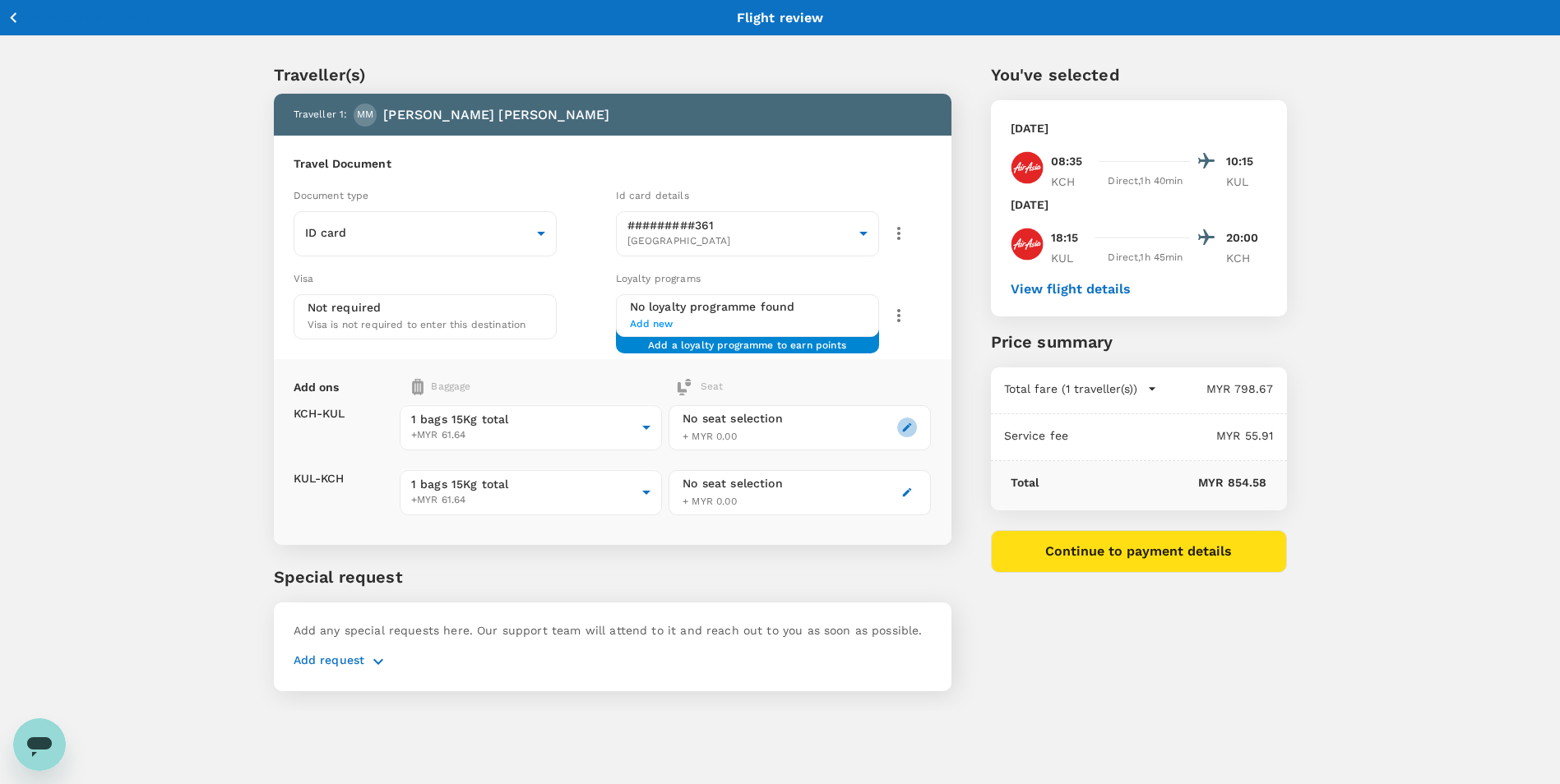
click at [913, 432] on button "button" at bounding box center [907, 427] width 20 height 20
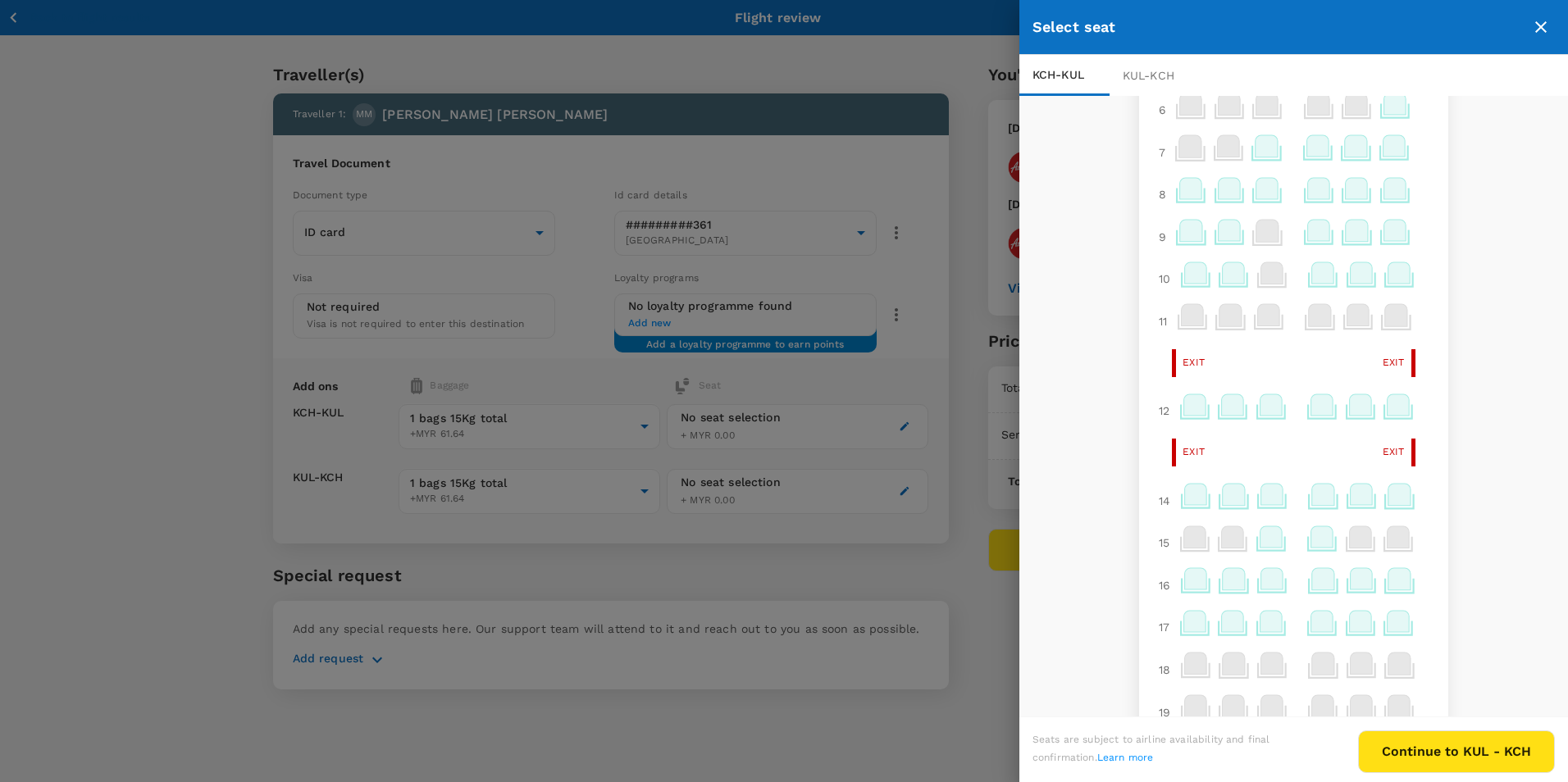
scroll to position [246, 0]
click at [1185, 582] on icon at bounding box center [1195, 576] width 22 height 21
click at [1380, 540] on p "Select" at bounding box center [1391, 541] width 36 height 16
click at [1157, 74] on div "KUL - KCH" at bounding box center [1155, 75] width 90 height 41
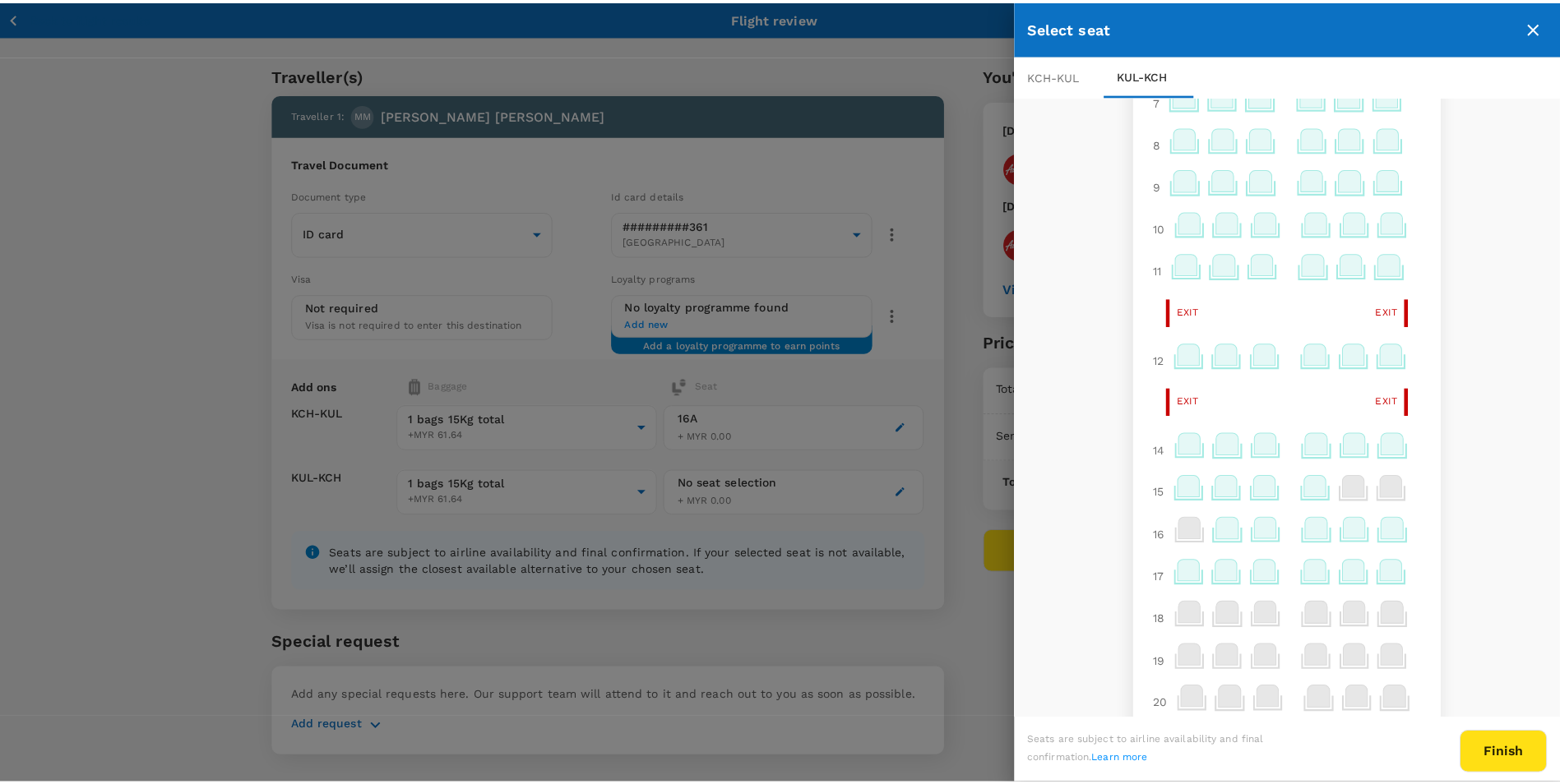
scroll to position [329, 0]
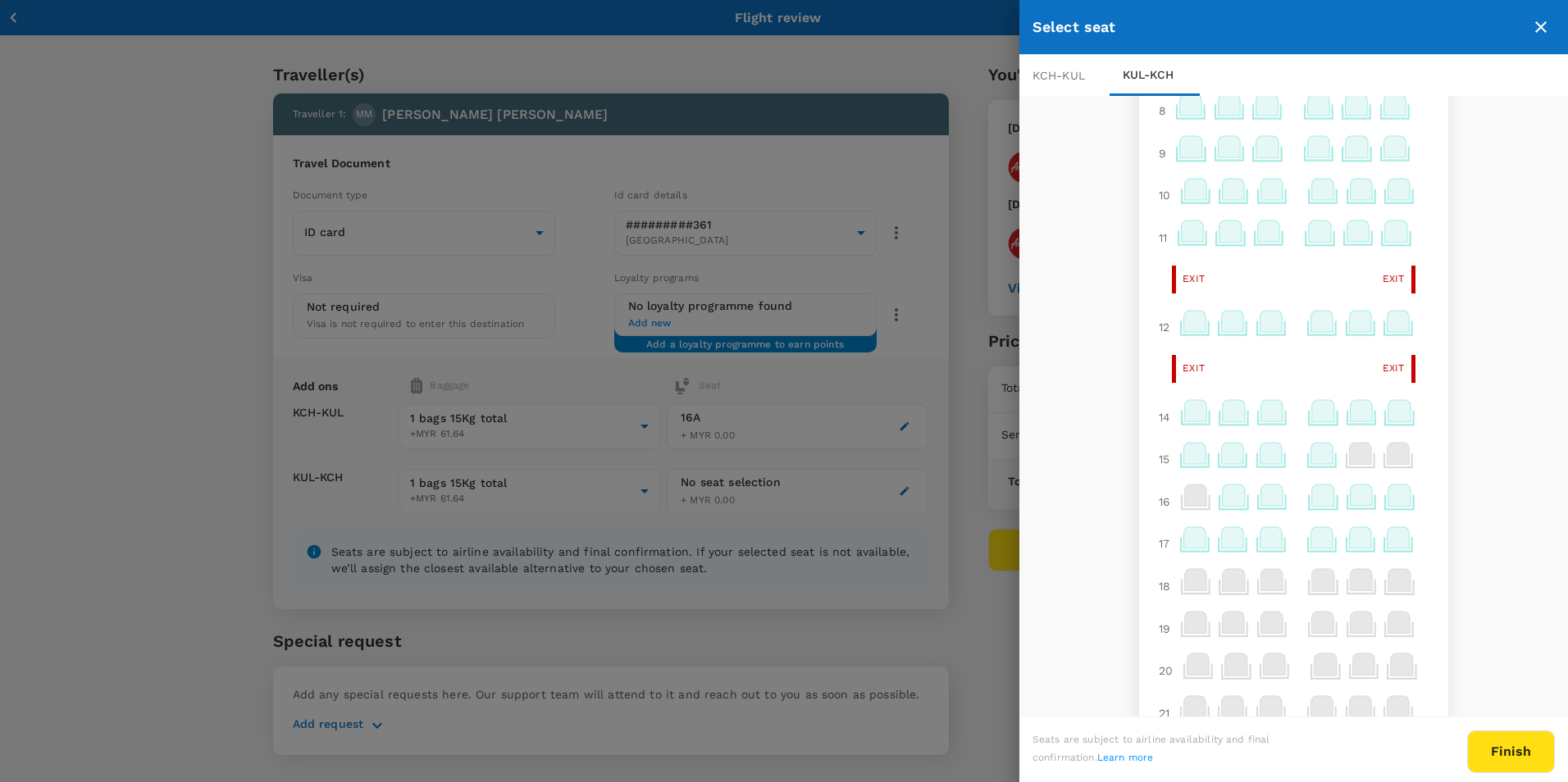
click at [1392, 499] on icon at bounding box center [1399, 495] width 22 height 21
click at [1379, 463] on p "Select" at bounding box center [1376, 459] width 36 height 16
click at [1538, 758] on button "Finish" at bounding box center [1511, 751] width 88 height 43
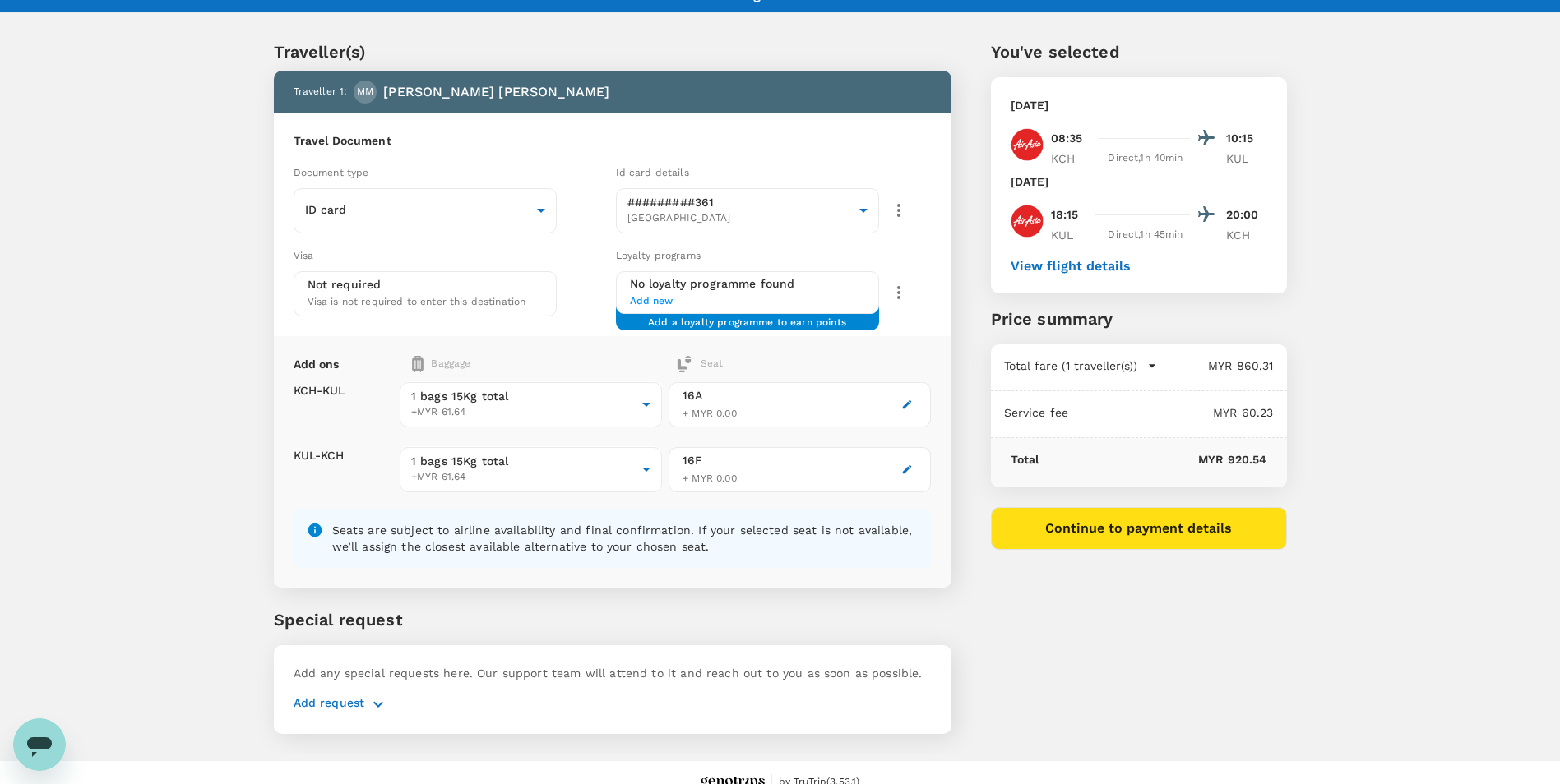
scroll to position [43, 0]
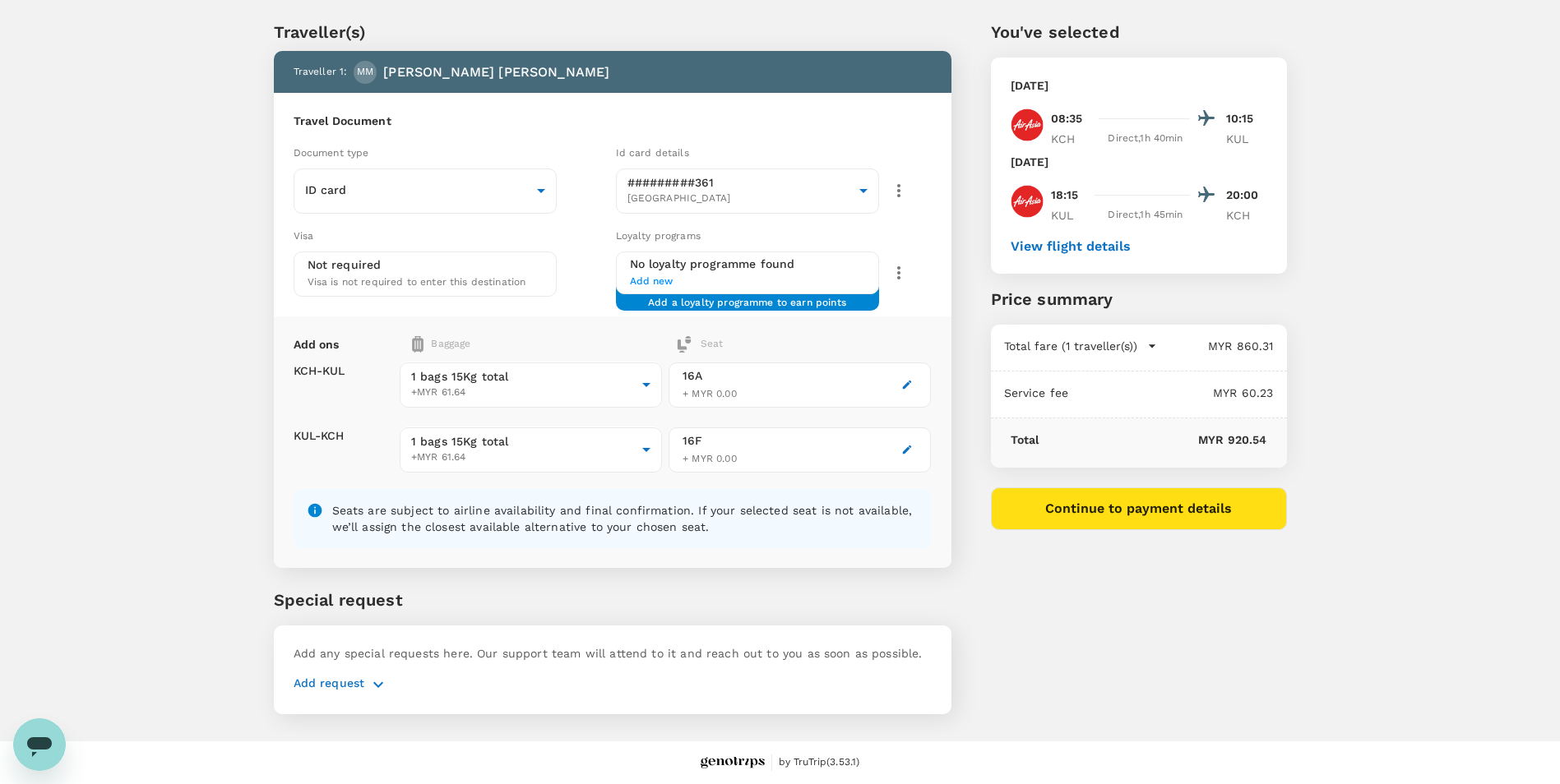
click at [359, 689] on p "Add request" at bounding box center [329, 684] width 72 height 20
click at [329, 685] on p "Add request" at bounding box center [329, 684] width 72 height 20
click at [374, 685] on icon "button" at bounding box center [378, 684] width 20 height 20
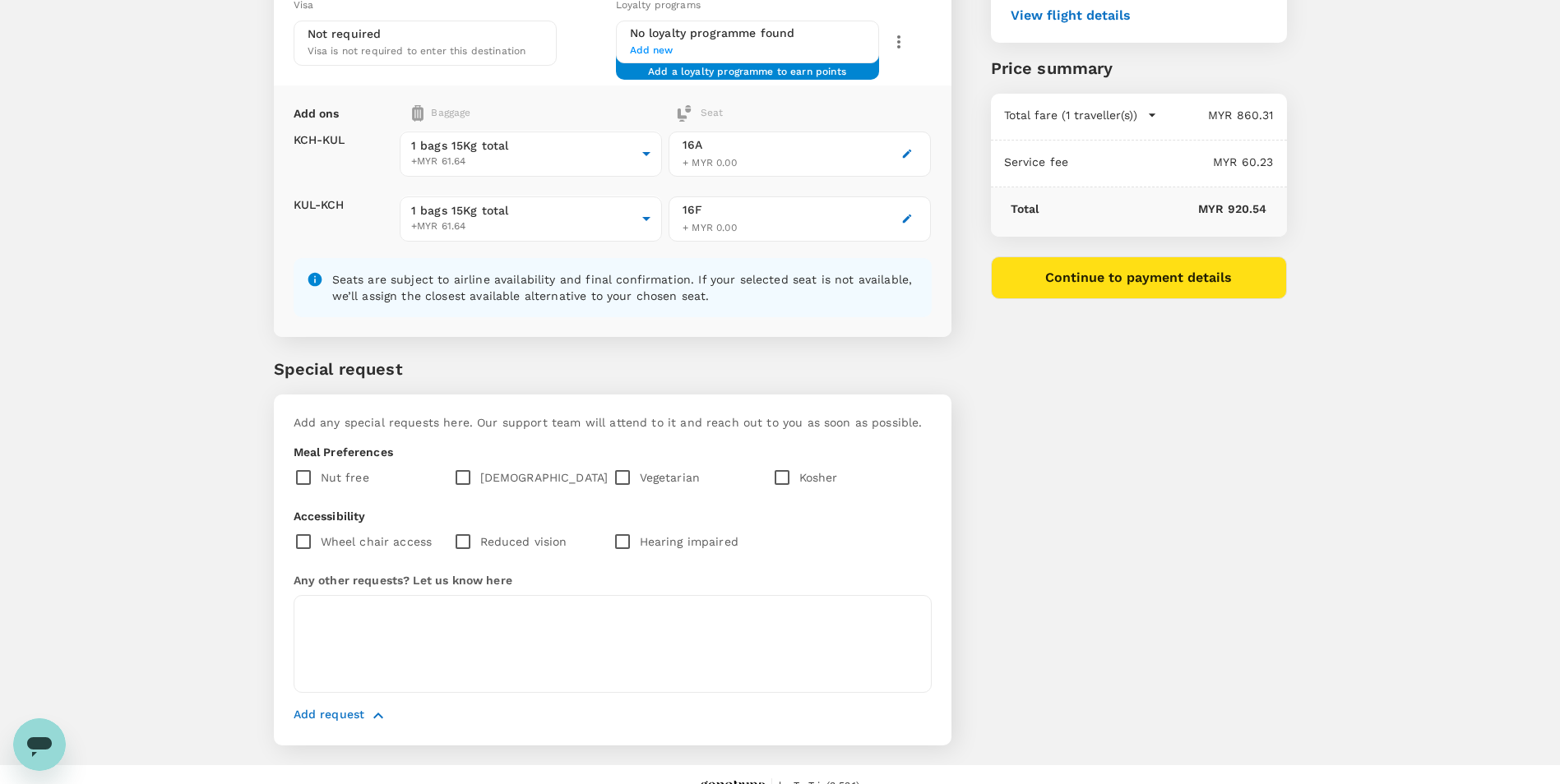
scroll to position [298, 0]
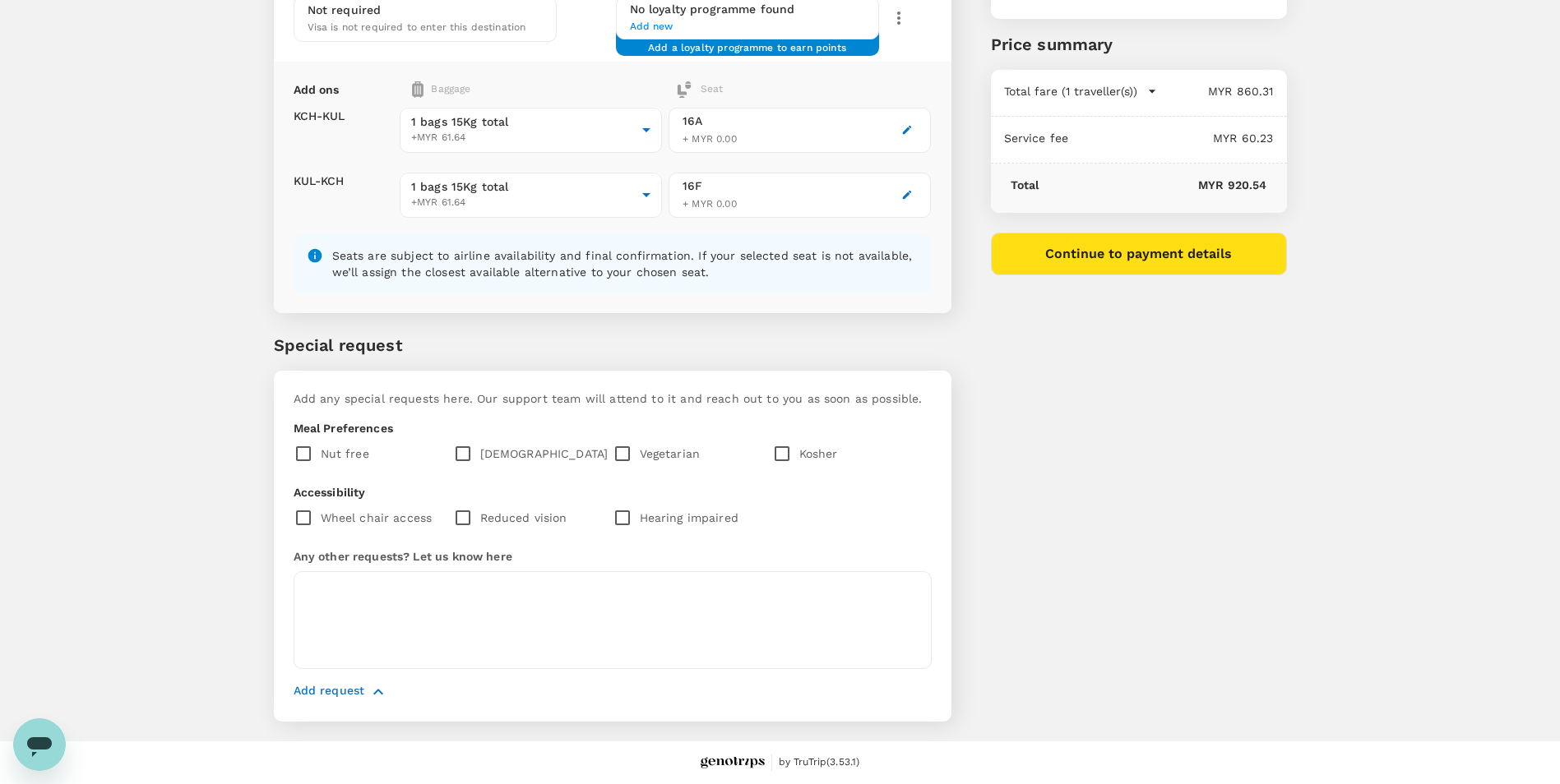
click at [660, 429] on p "Meal Preferences" at bounding box center [612, 427] width 638 height 16
click at [459, 452] on input "checkbox" at bounding box center [467, 453] width 27 height 34
checkbox input "true"
click at [429, 593] on textarea at bounding box center [612, 620] width 638 height 97
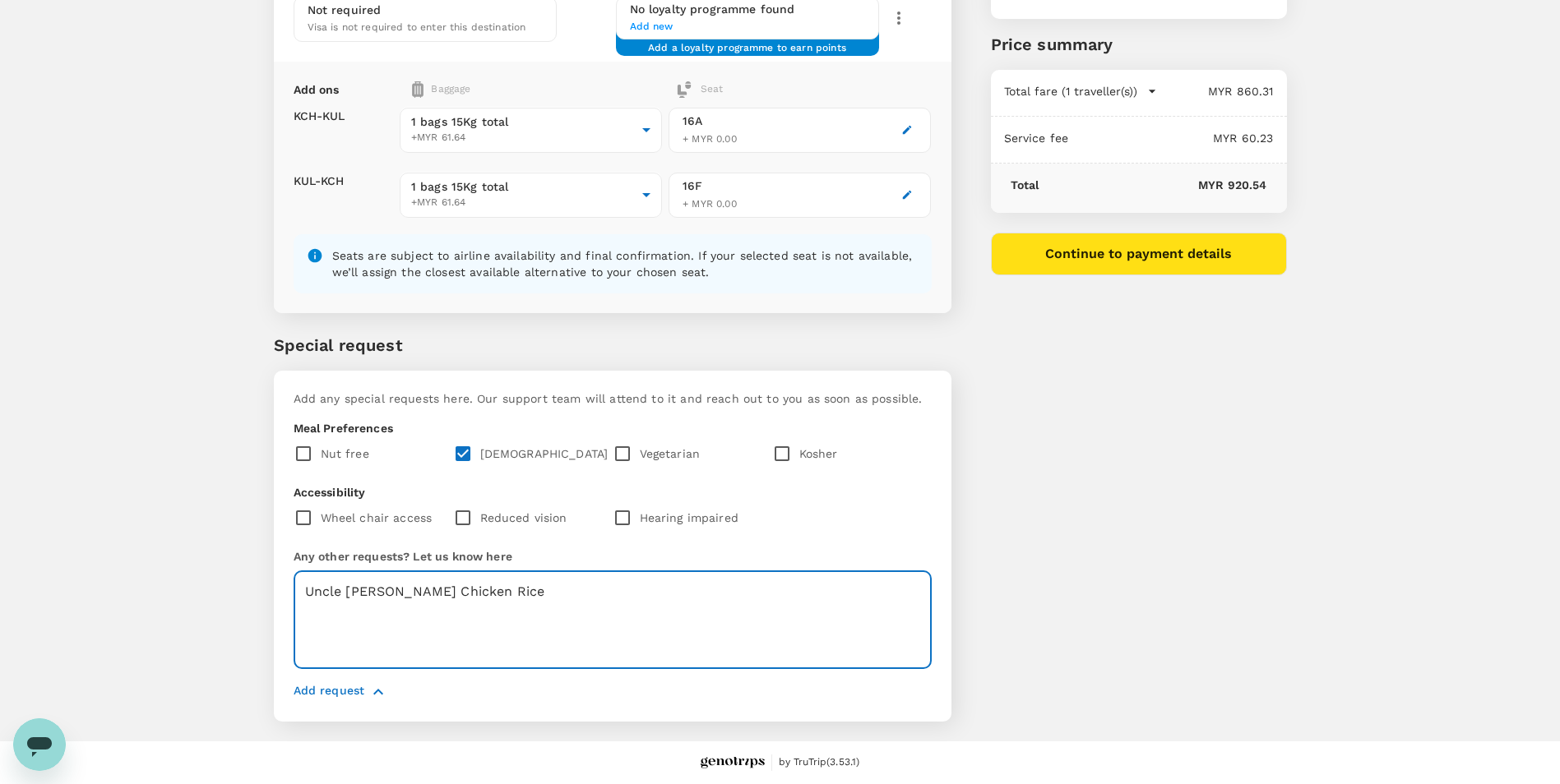
type textarea "Uncle [PERSON_NAME] Chicken Rice"
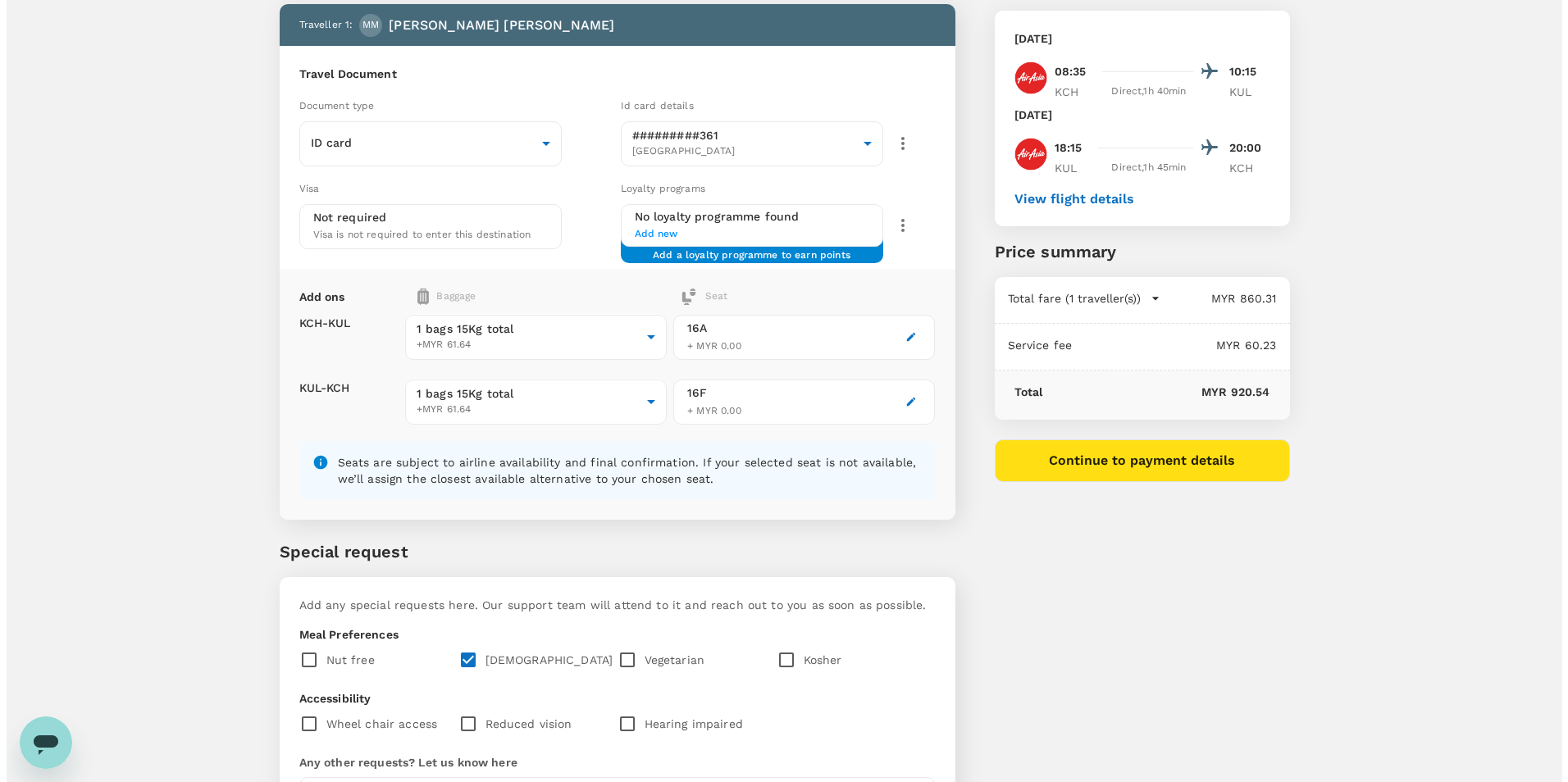
scroll to position [51, 0]
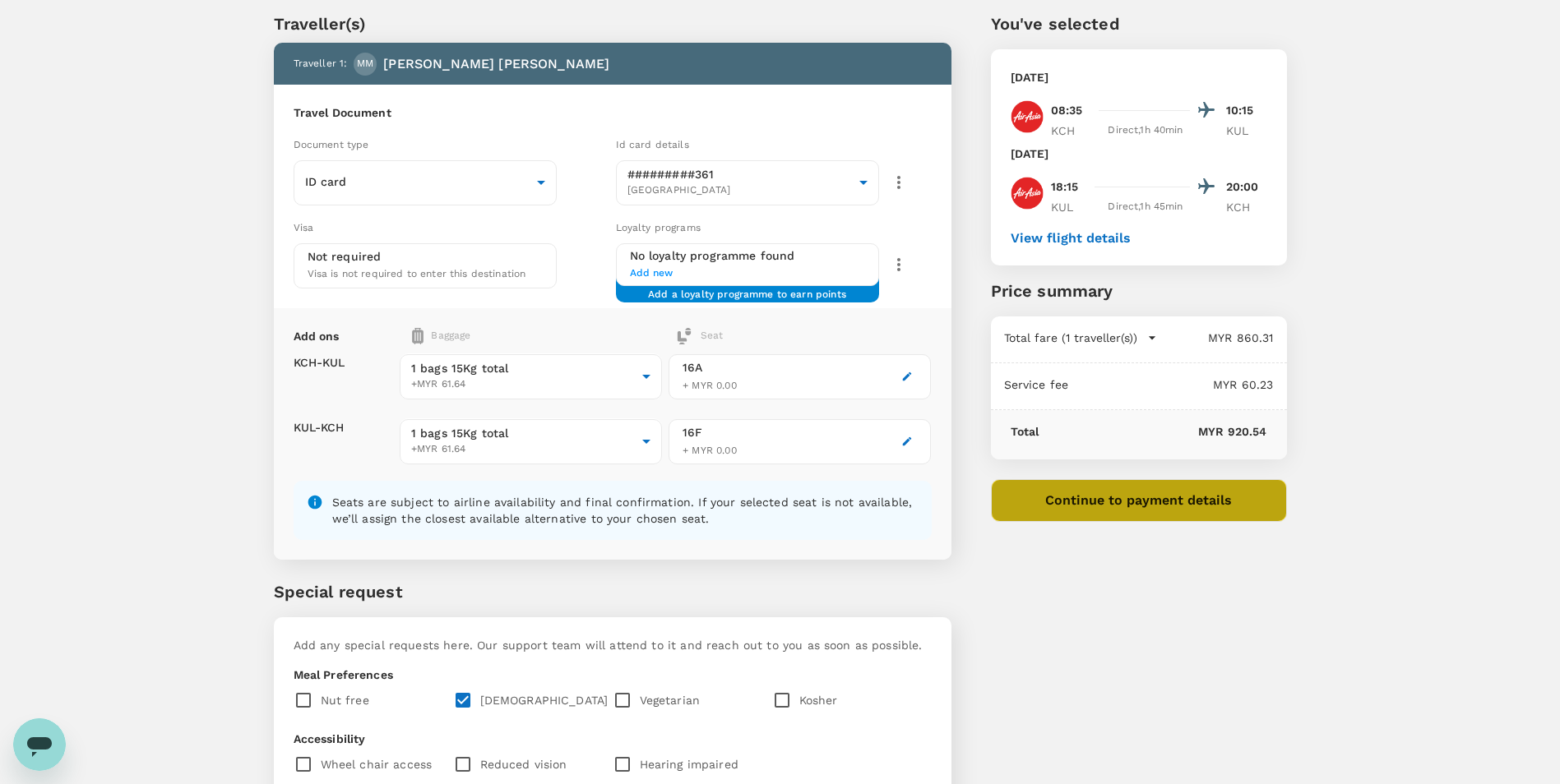
click at [1108, 509] on button "Continue to payment details" at bounding box center [1138, 500] width 296 height 43
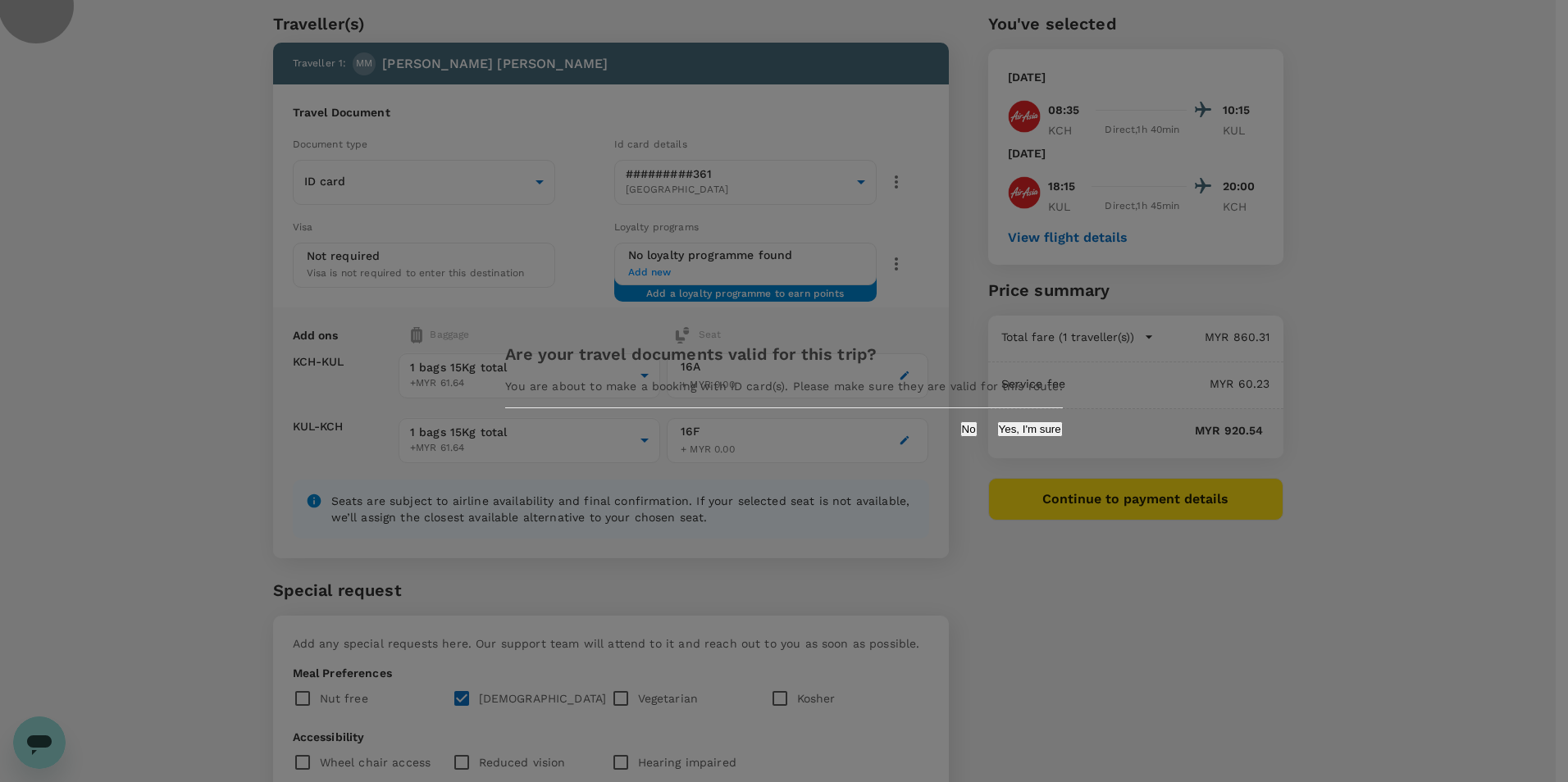
click at [997, 436] on button "Yes, I'm sure" at bounding box center [1030, 429] width 66 height 15
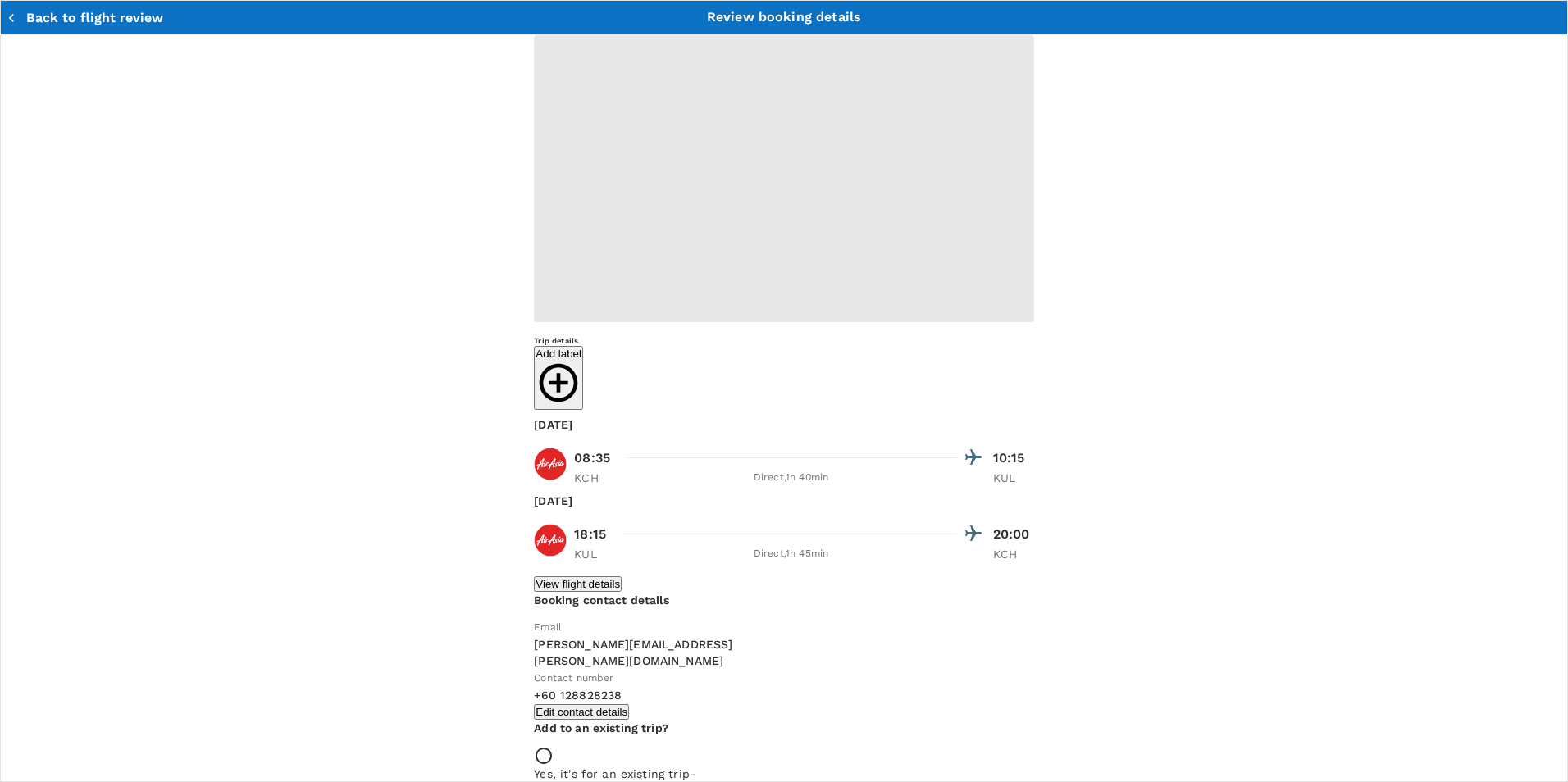
type input "9ea61a02-274a-4f65-9d5b-ca51ac7b2cfc"
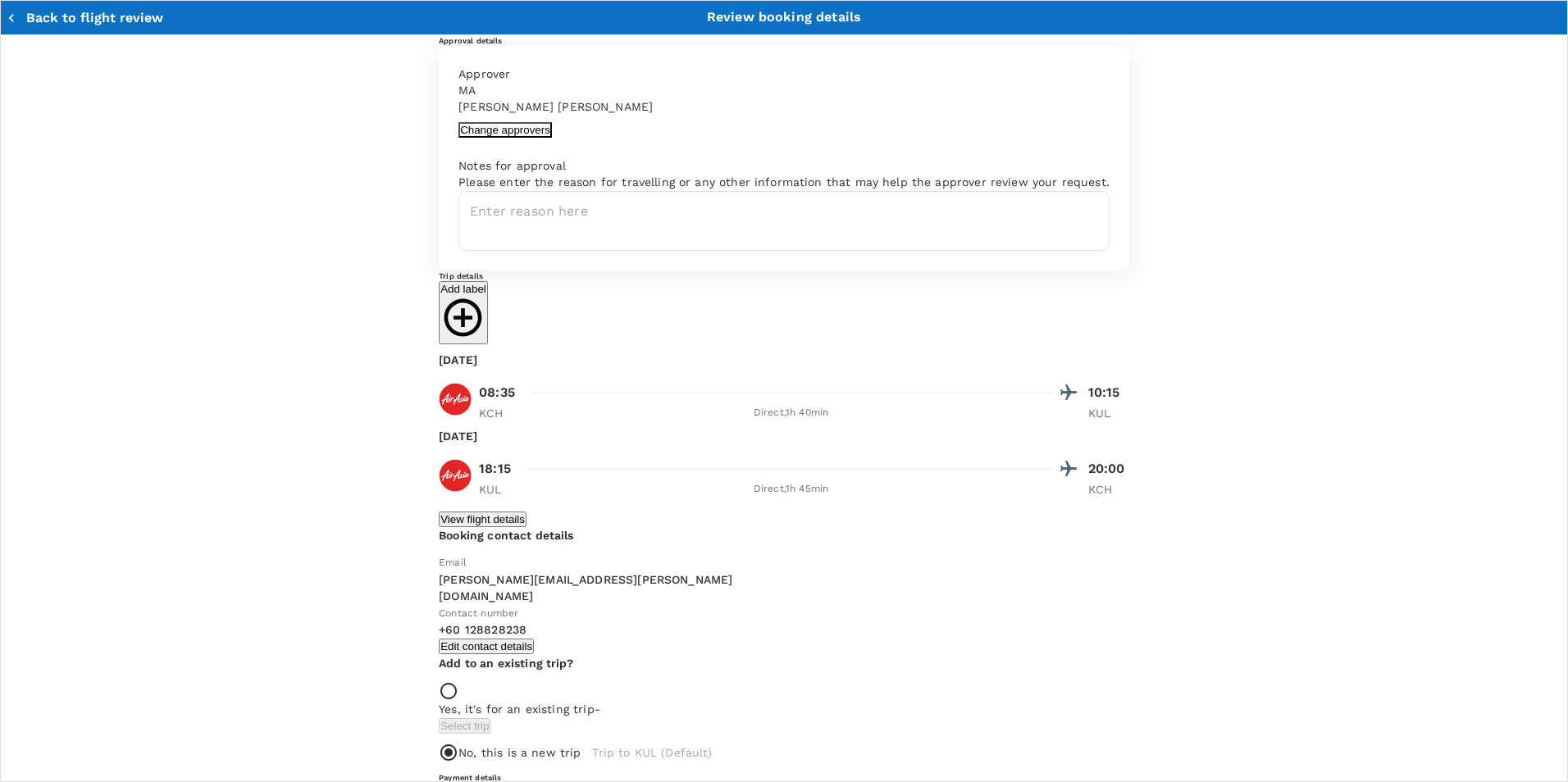
click at [458, 137] on button "Change approvers" at bounding box center [505, 130] width 94 height 15
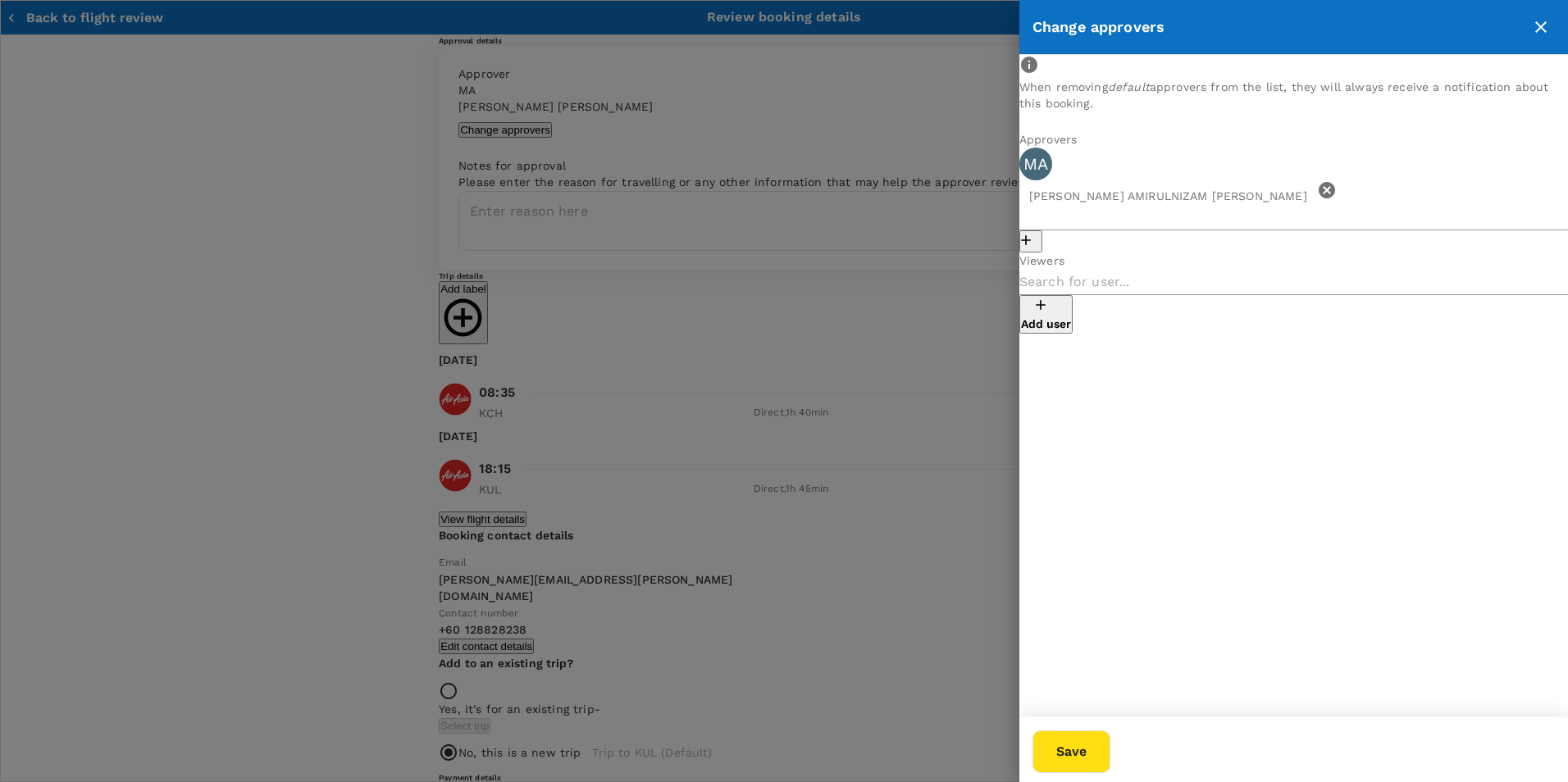
click at [1317, 190] on icon at bounding box center [1327, 189] width 20 height 20
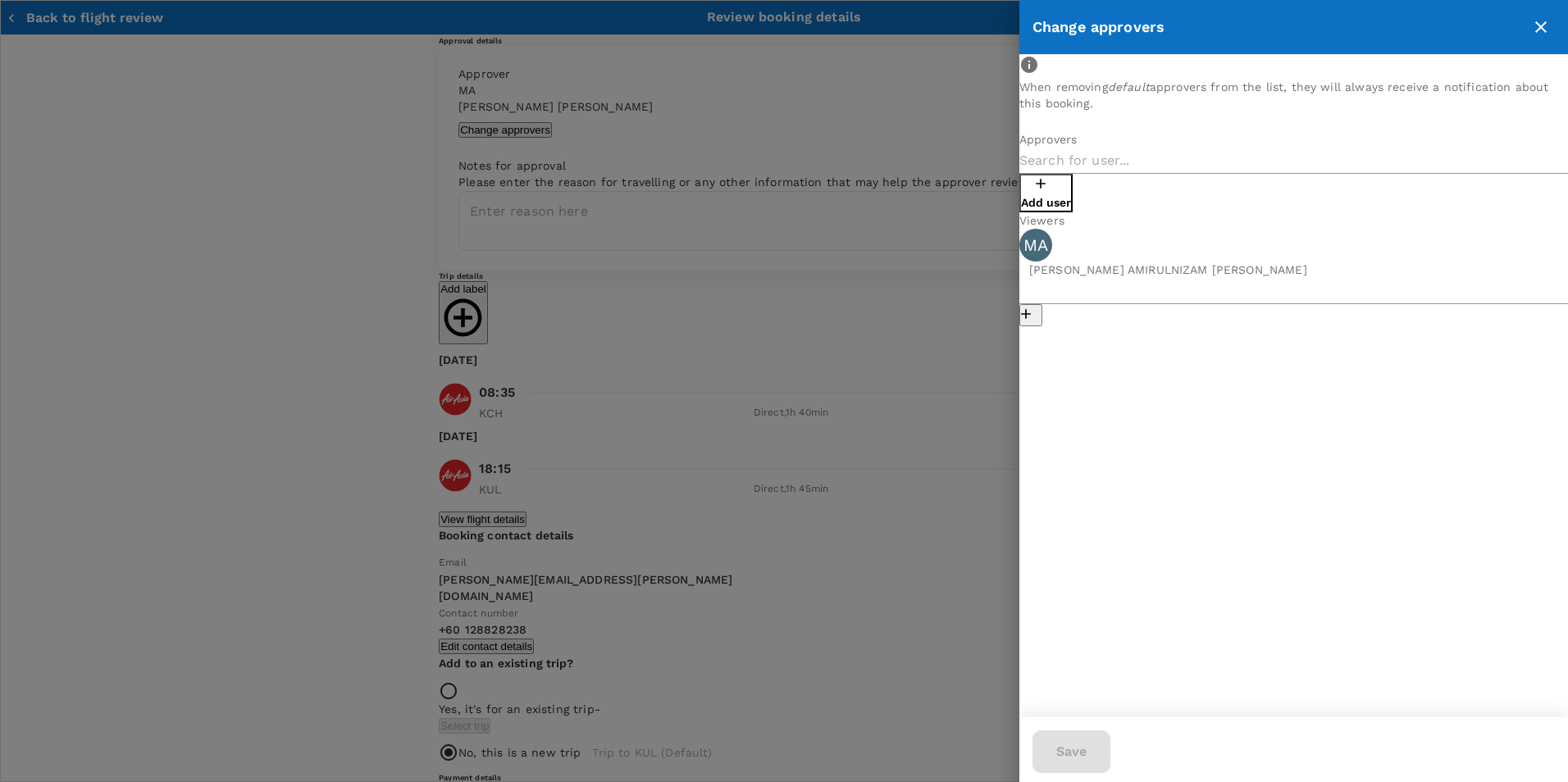
click at [1071, 194] on p "Add user" at bounding box center [1046, 202] width 50 height 16
click at [1133, 174] on input "text" at bounding box center [1293, 160] width 549 height 26
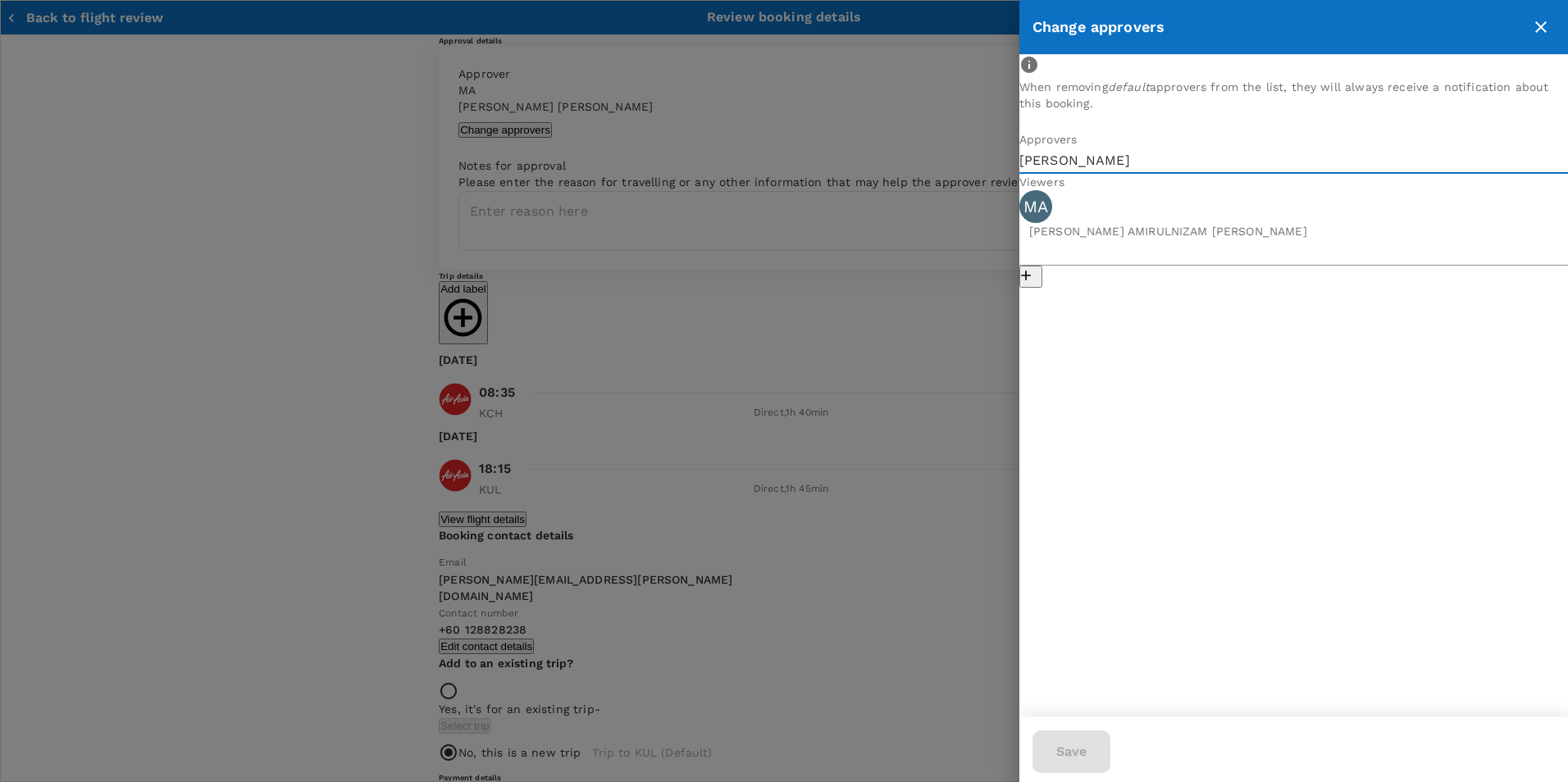
type input "[PERSON_NAME]"
click at [1540, 22] on icon "close" at bounding box center [1541, 26] width 20 height 20
